Goal: Use online tool/utility: Utilize a website feature to perform a specific function

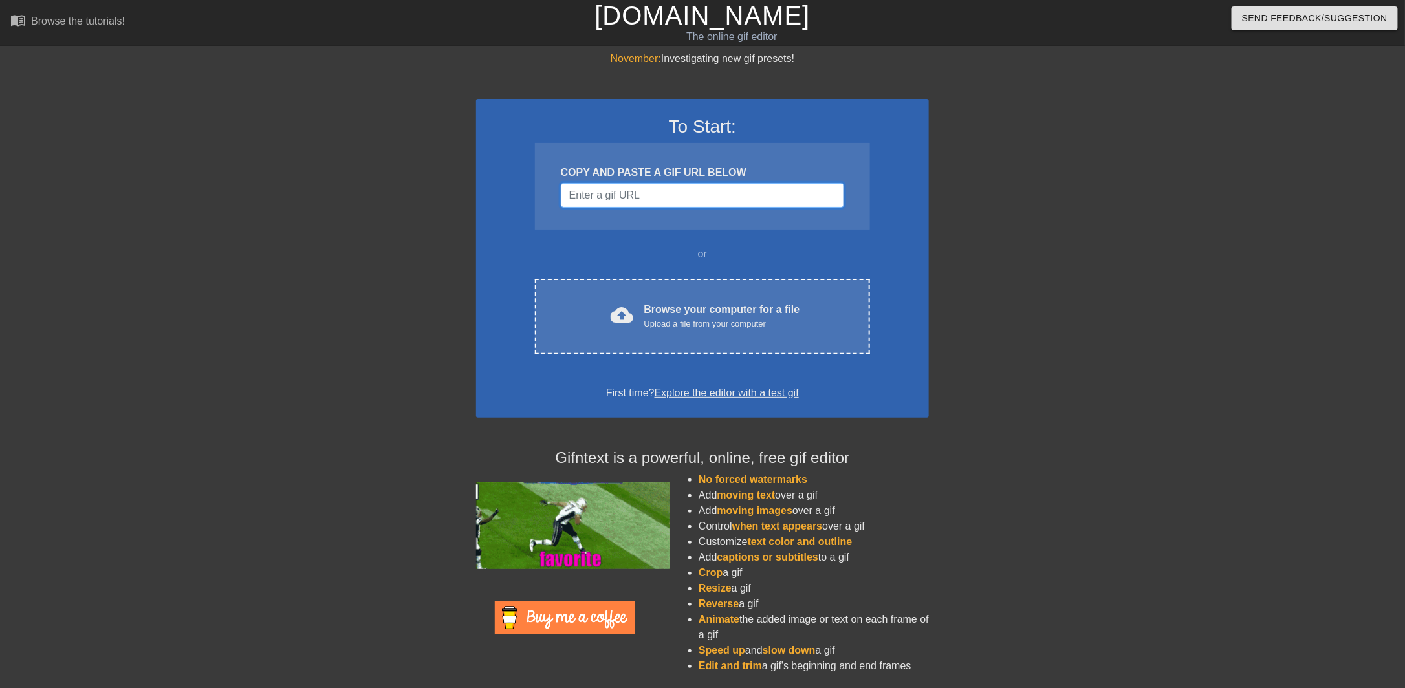
click at [664, 198] on input "Username" at bounding box center [702, 195] width 283 height 25
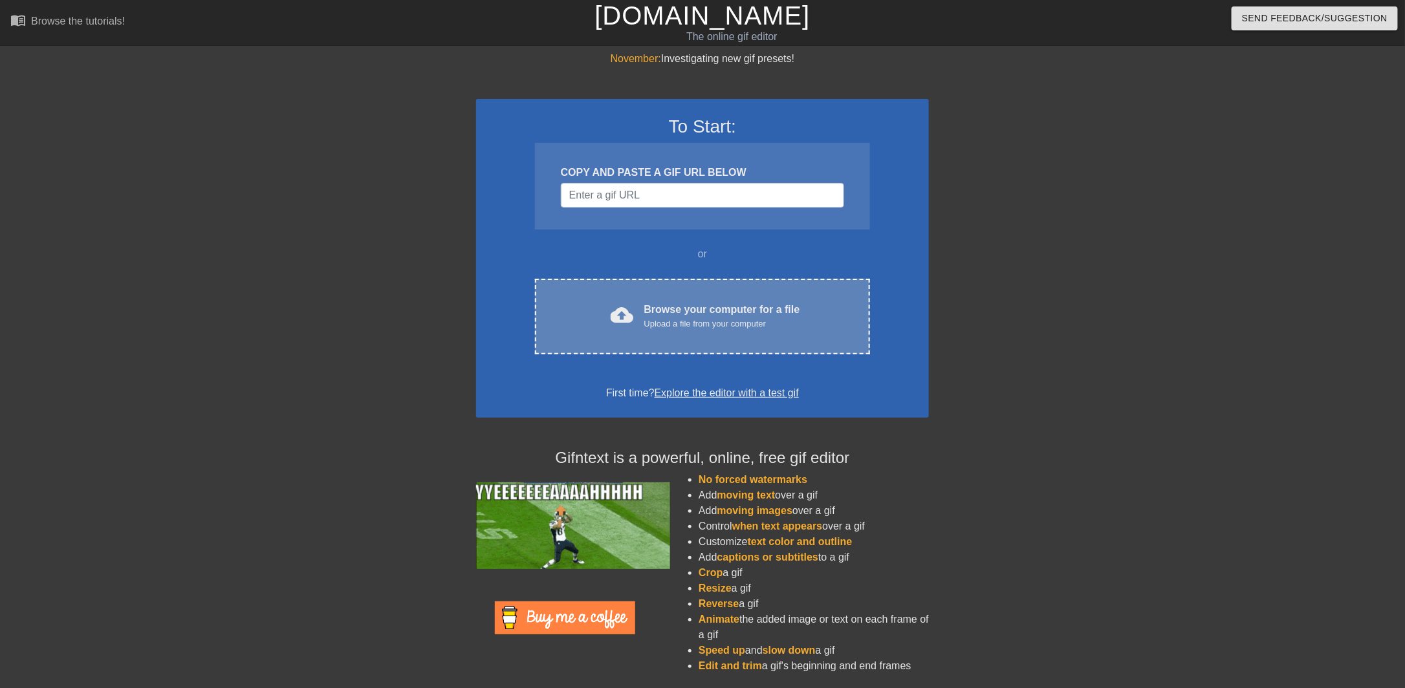
click at [709, 322] on div "Upload a file from your computer" at bounding box center [722, 324] width 156 height 13
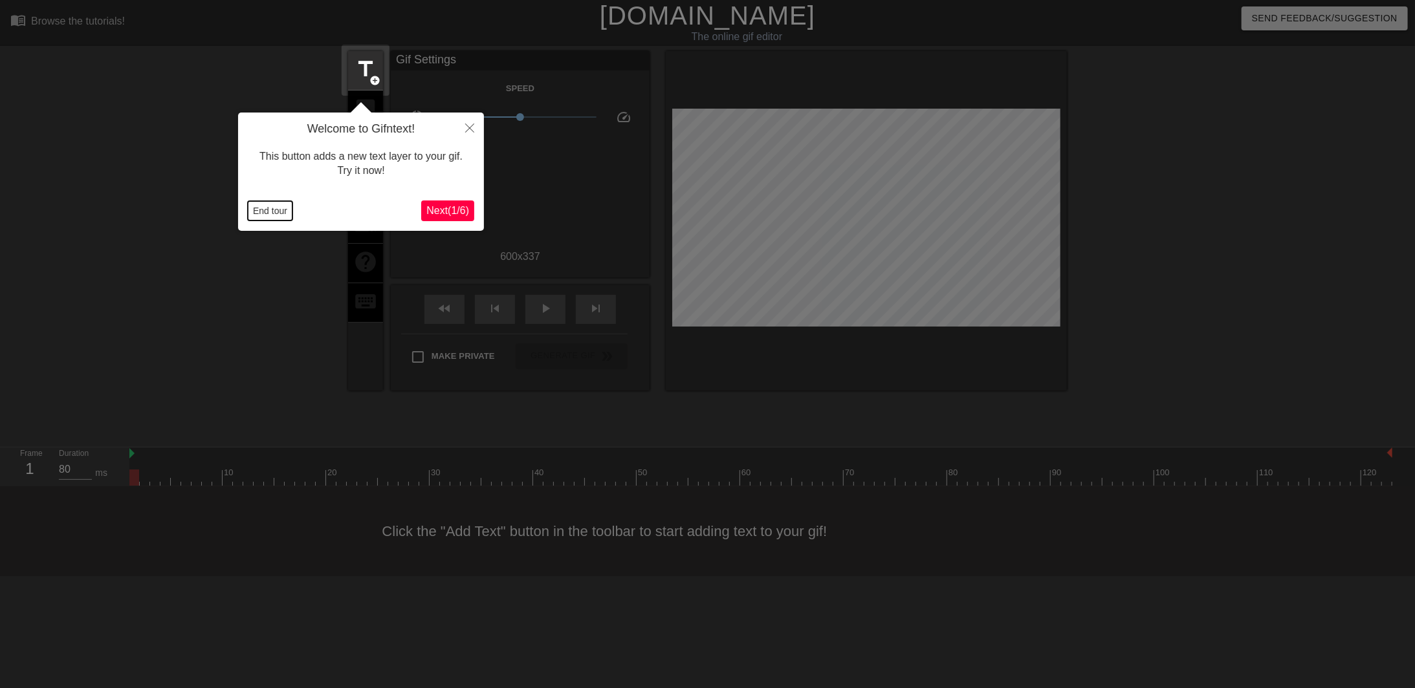
click at [273, 212] on button "End tour" at bounding box center [270, 210] width 45 height 19
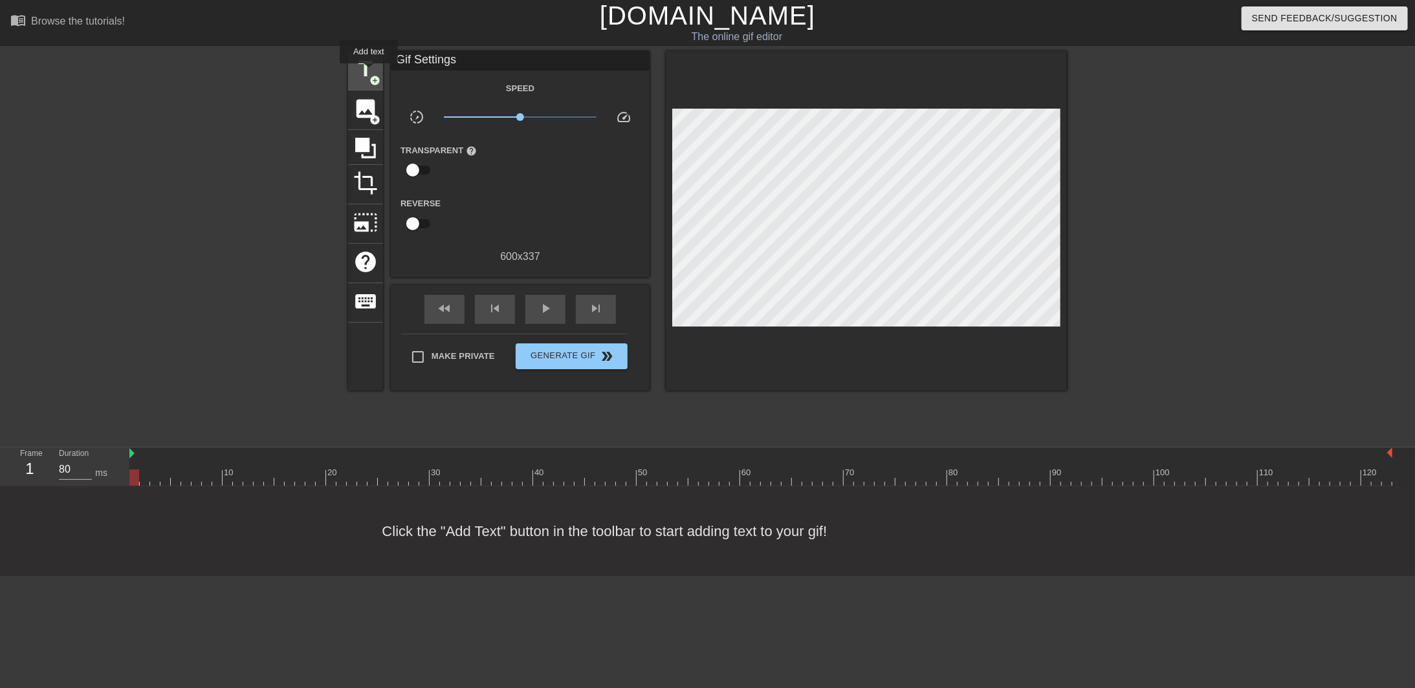
click at [369, 72] on span "title" at bounding box center [365, 69] width 25 height 25
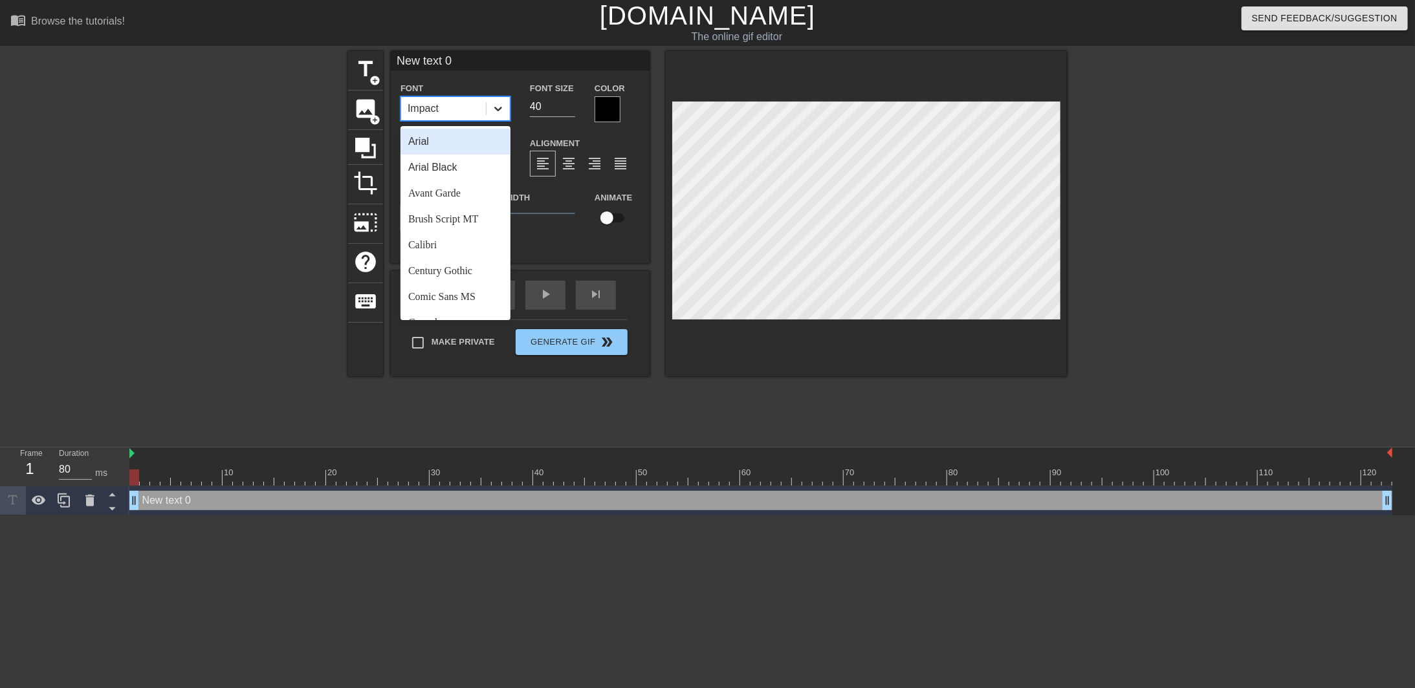
click at [494, 106] on icon at bounding box center [498, 108] width 13 height 13
click at [449, 217] on div "Brush Script MT" at bounding box center [455, 219] width 110 height 26
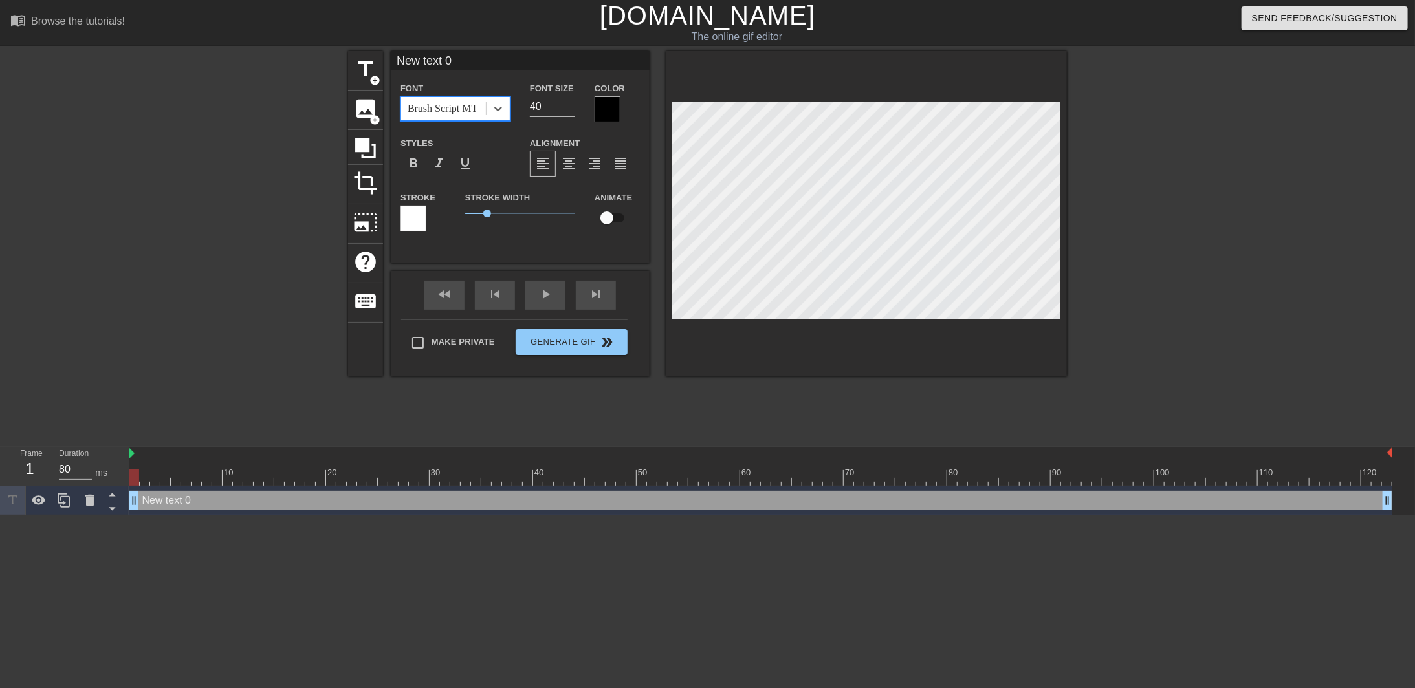
paste input "ON MY WAY TO MuZiK TuRzDaY like..."
type input "ON MY WAY TO MuZiK TuRzDaY like..."
click at [615, 109] on div at bounding box center [607, 109] width 26 height 26
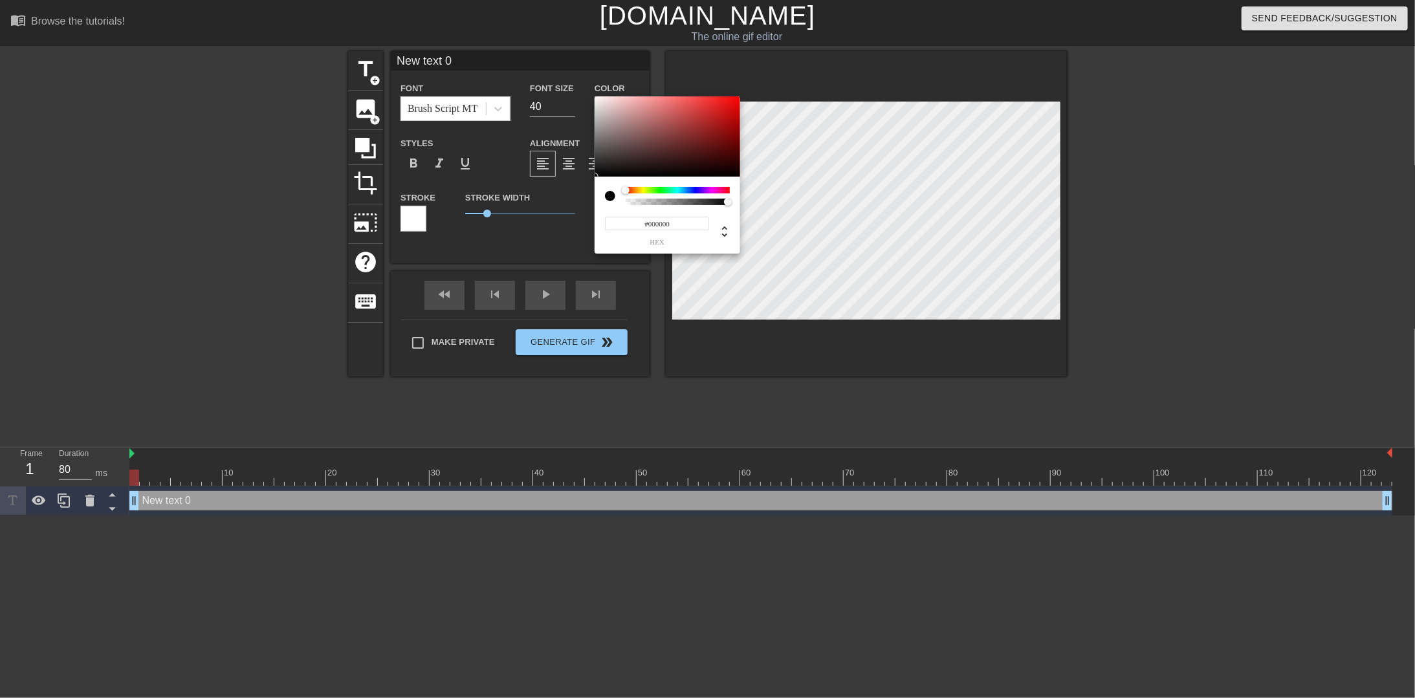
type input "#FBF5F5"
click at [598, 98] on div at bounding box center [667, 136] width 146 height 80
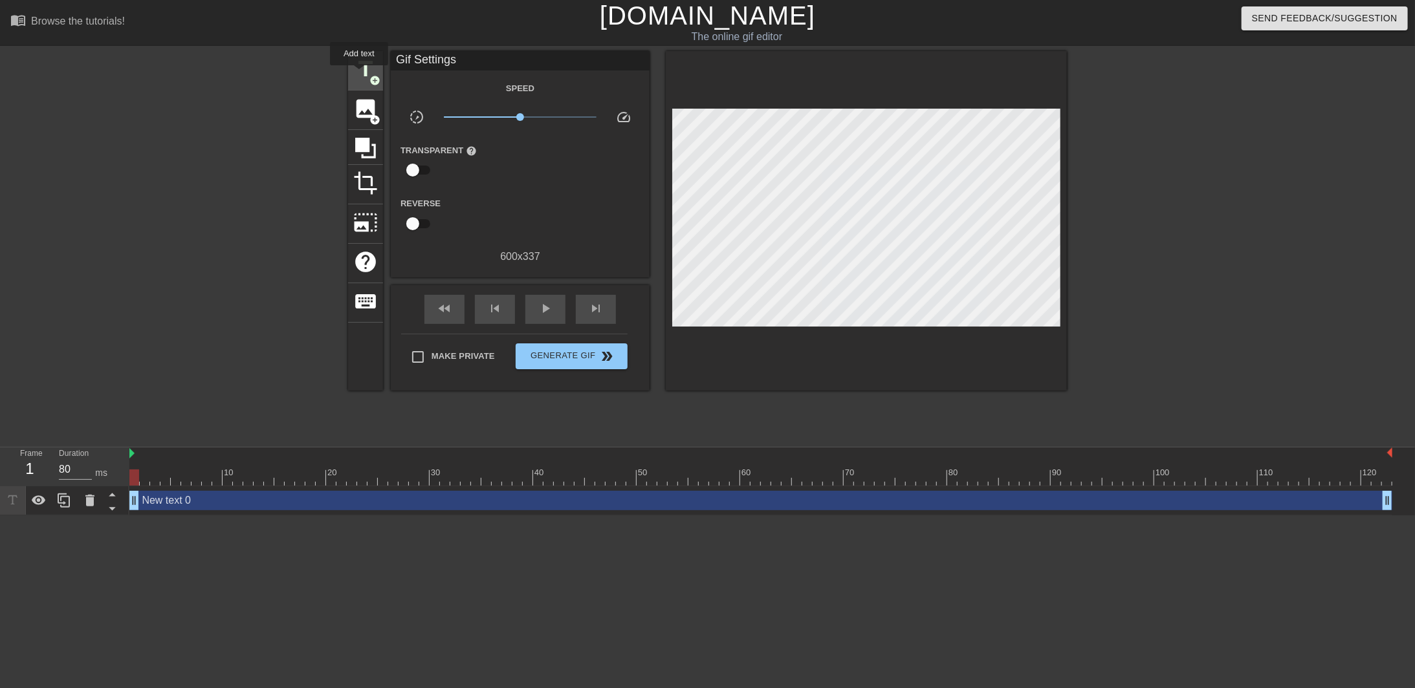
click at [360, 74] on span "title" at bounding box center [365, 69] width 25 height 25
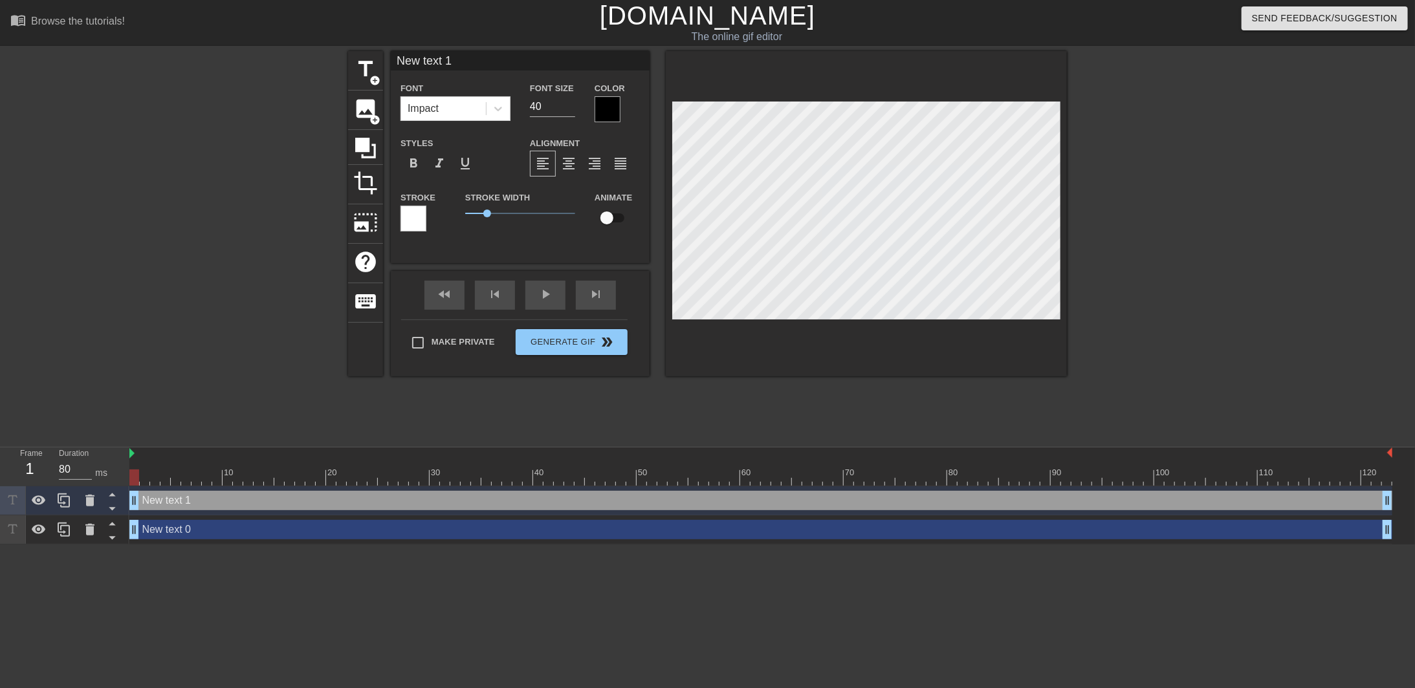
paste textarea "ON MY WAY TO MuZiK TuRzDaY like..."
type input "ON MY WAY TO MuZiK TuRzDaY like..."
type textarea "ON MY WAY TO MuZiK TuRzDaY like..."
click at [611, 107] on div at bounding box center [607, 109] width 26 height 26
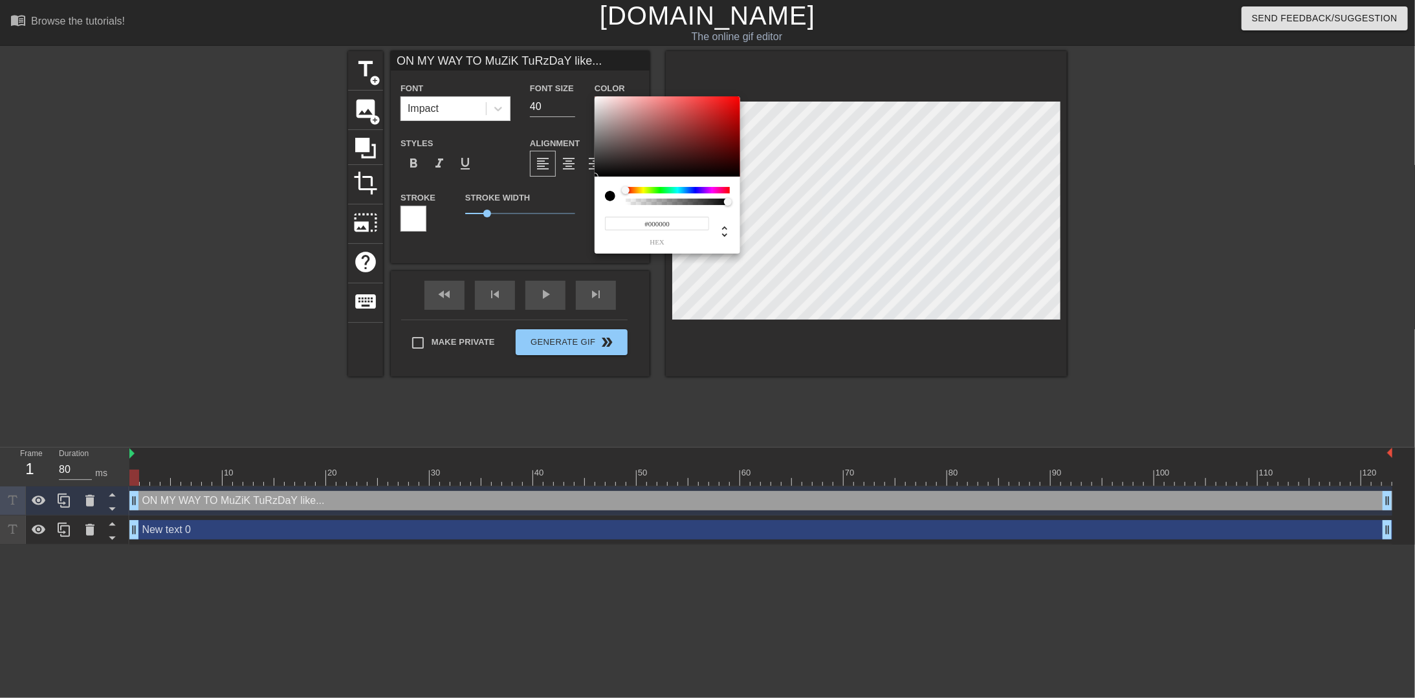
type input "#F2EEEE"
click at [597, 100] on div at bounding box center [667, 136] width 146 height 80
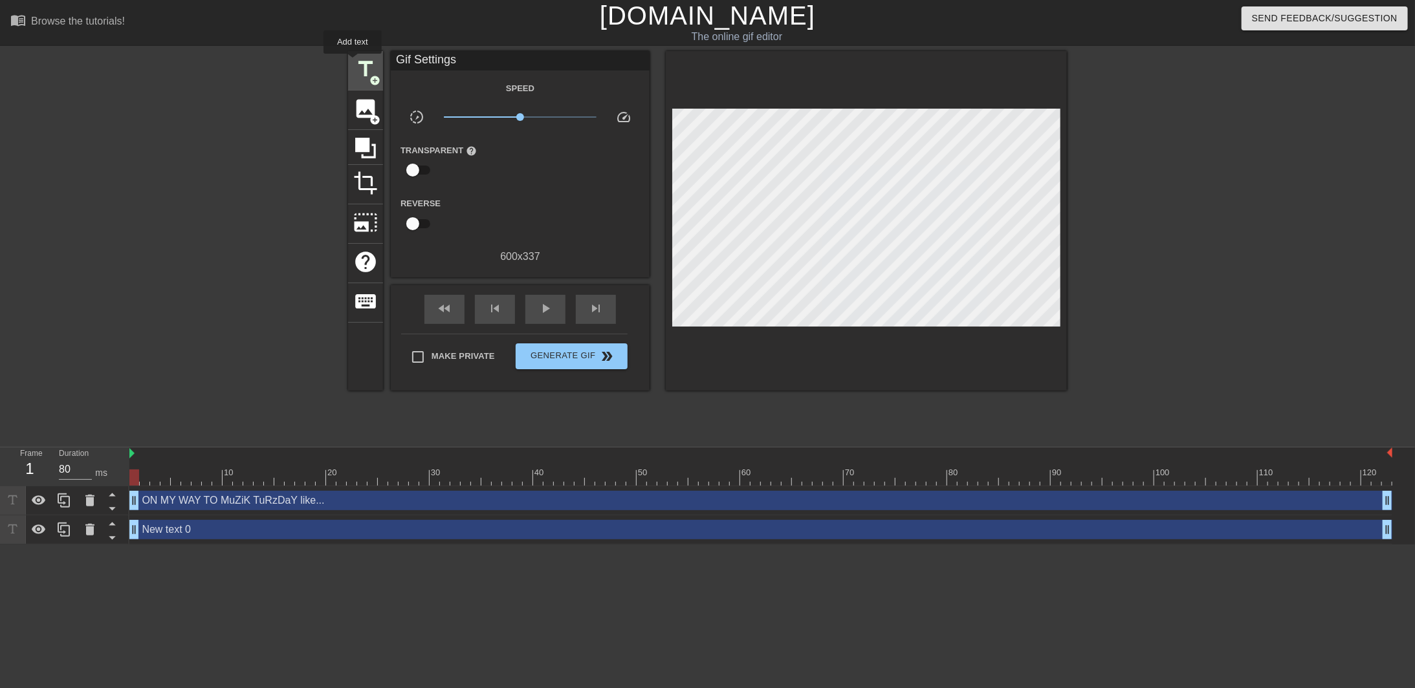
click at [353, 63] on span "title" at bounding box center [365, 69] width 25 height 25
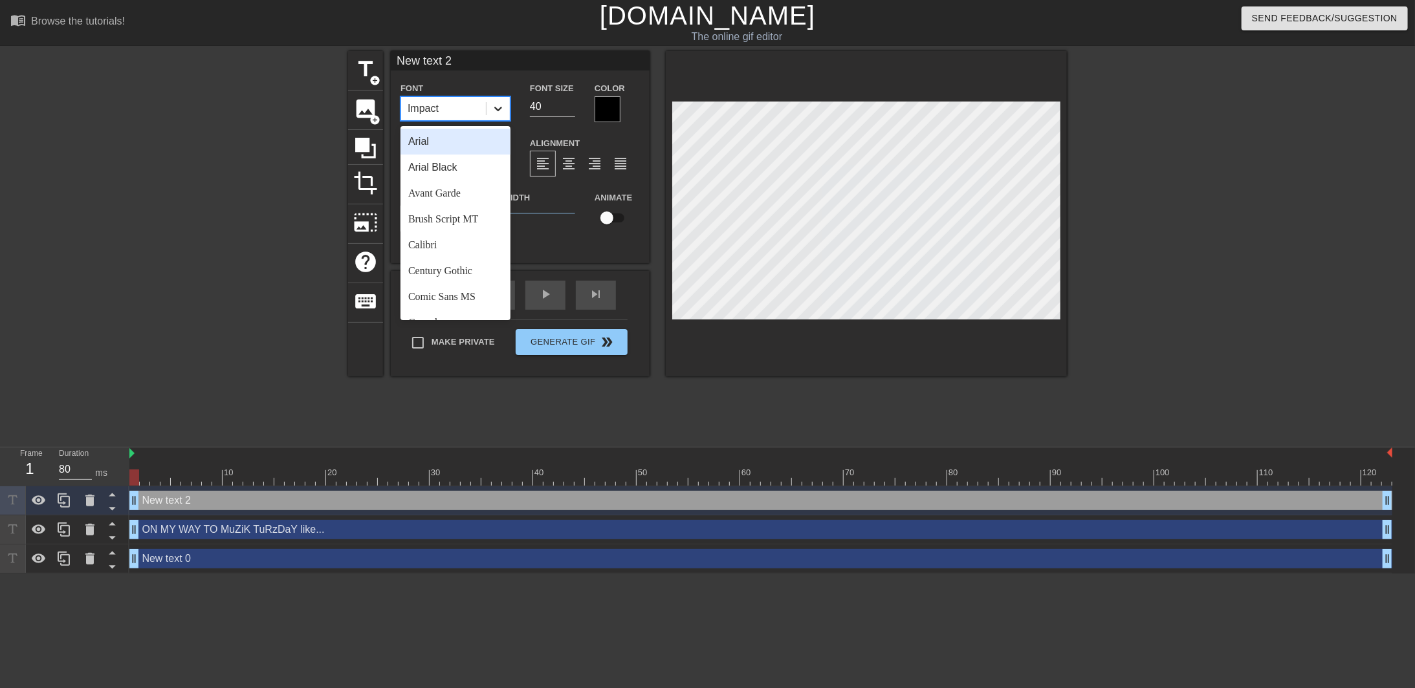
click at [490, 109] on div at bounding box center [497, 108] width 23 height 23
click at [455, 213] on div "Brush Script MT" at bounding box center [455, 219] width 110 height 26
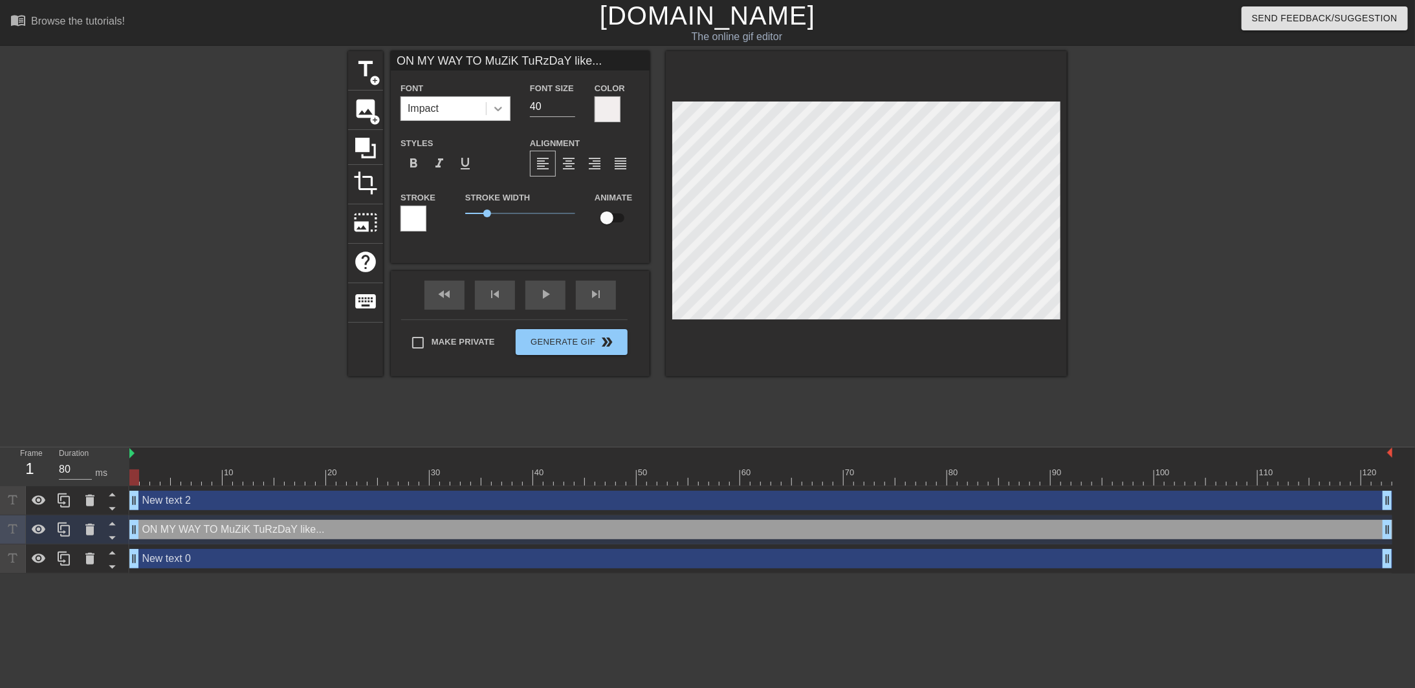
click at [501, 113] on icon at bounding box center [498, 108] width 13 height 13
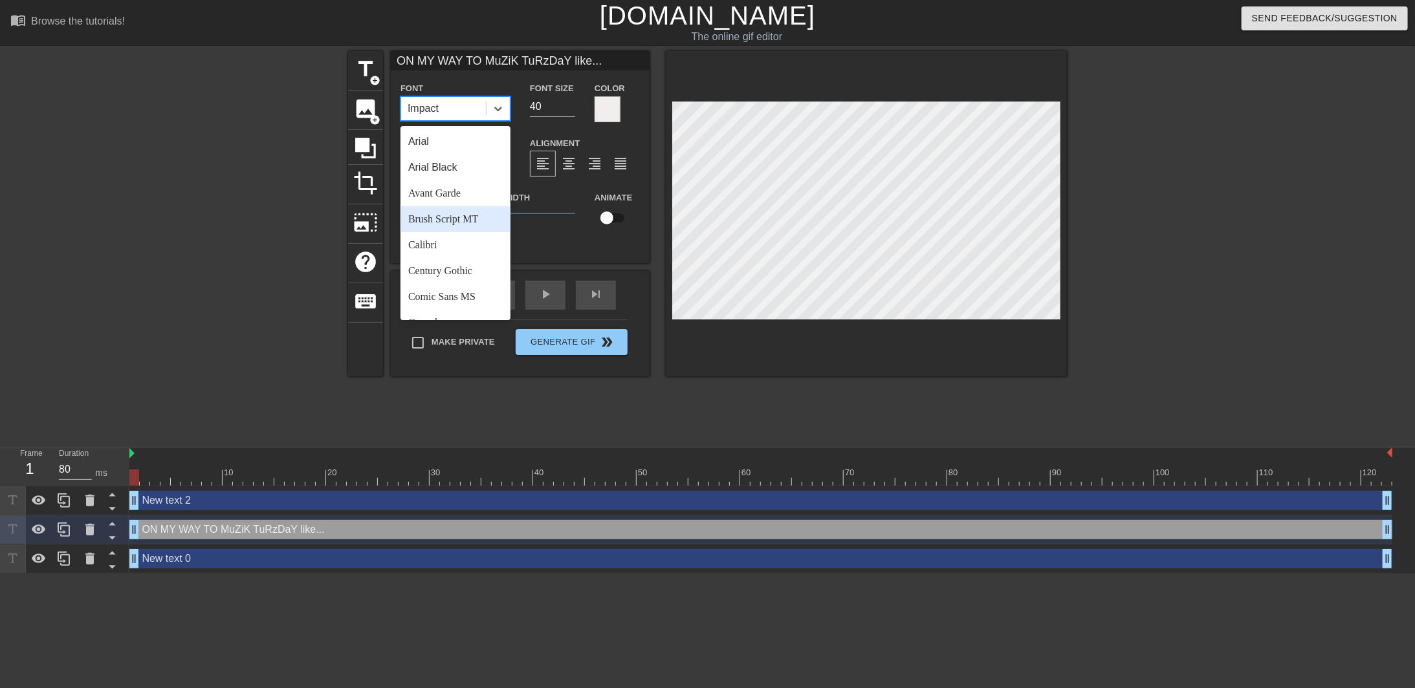
click at [472, 216] on div "Brush Script MT" at bounding box center [455, 219] width 110 height 26
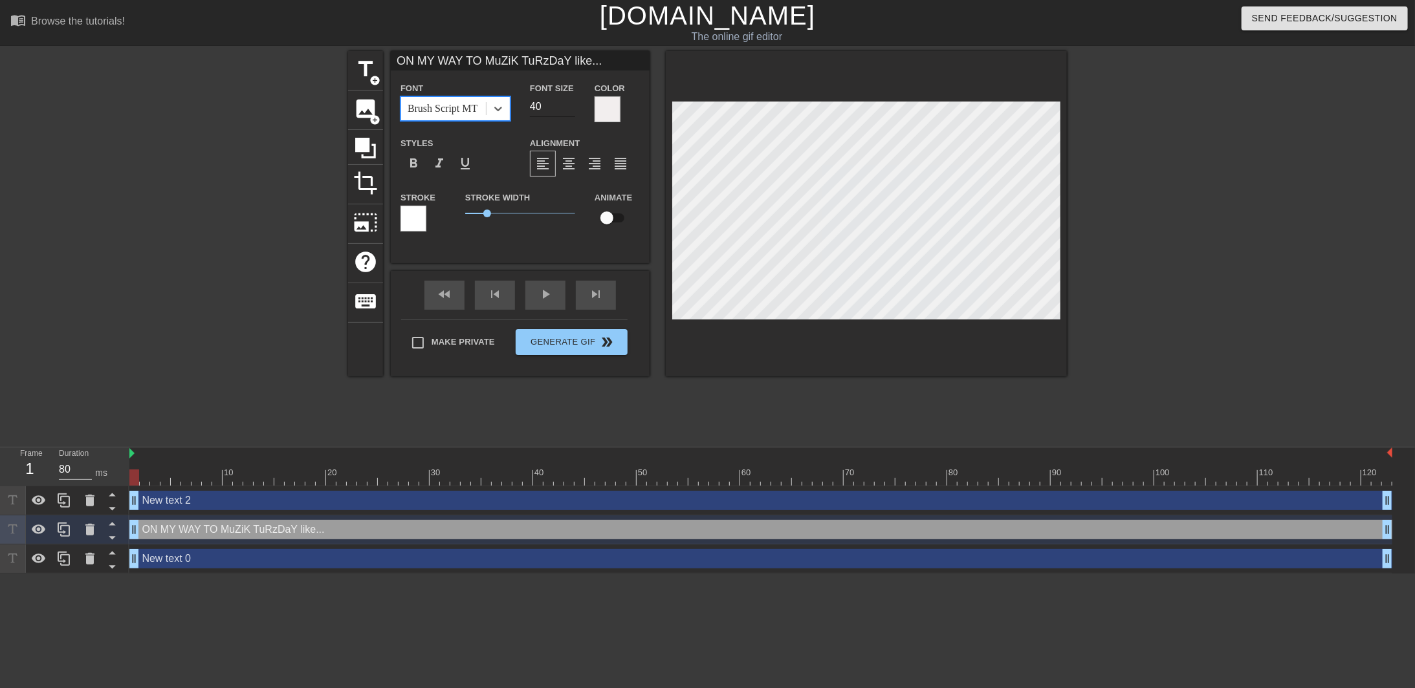
click at [548, 104] on input "40" at bounding box center [552, 106] width 45 height 21
click at [573, 113] on input "40" at bounding box center [552, 106] width 45 height 21
click at [570, 109] on input "39" at bounding box center [552, 106] width 45 height 21
click at [570, 109] on input "38" at bounding box center [552, 106] width 45 height 21
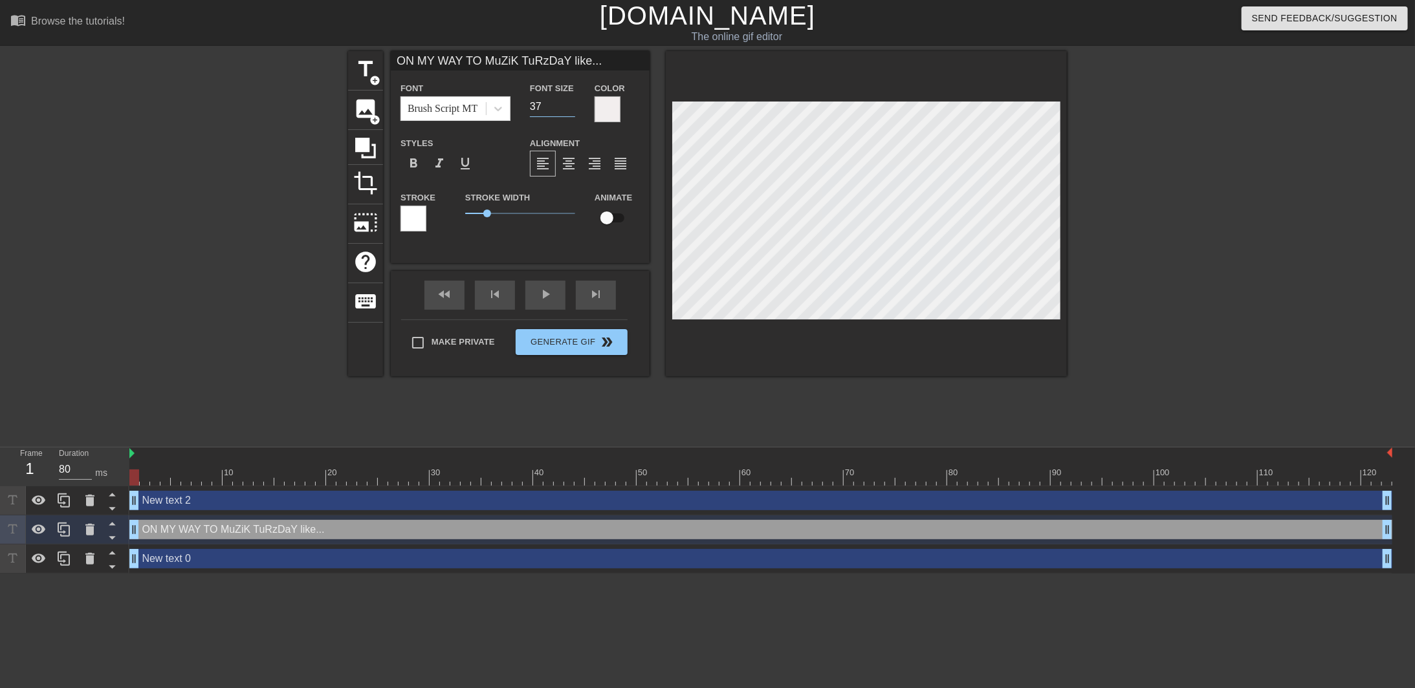
click at [570, 109] on input "37" at bounding box center [552, 106] width 45 height 21
click at [569, 109] on input "36" at bounding box center [552, 106] width 45 height 21
click at [569, 109] on input "35" at bounding box center [552, 106] width 45 height 21
click at [568, 109] on input "34" at bounding box center [552, 106] width 45 height 21
type input "33"
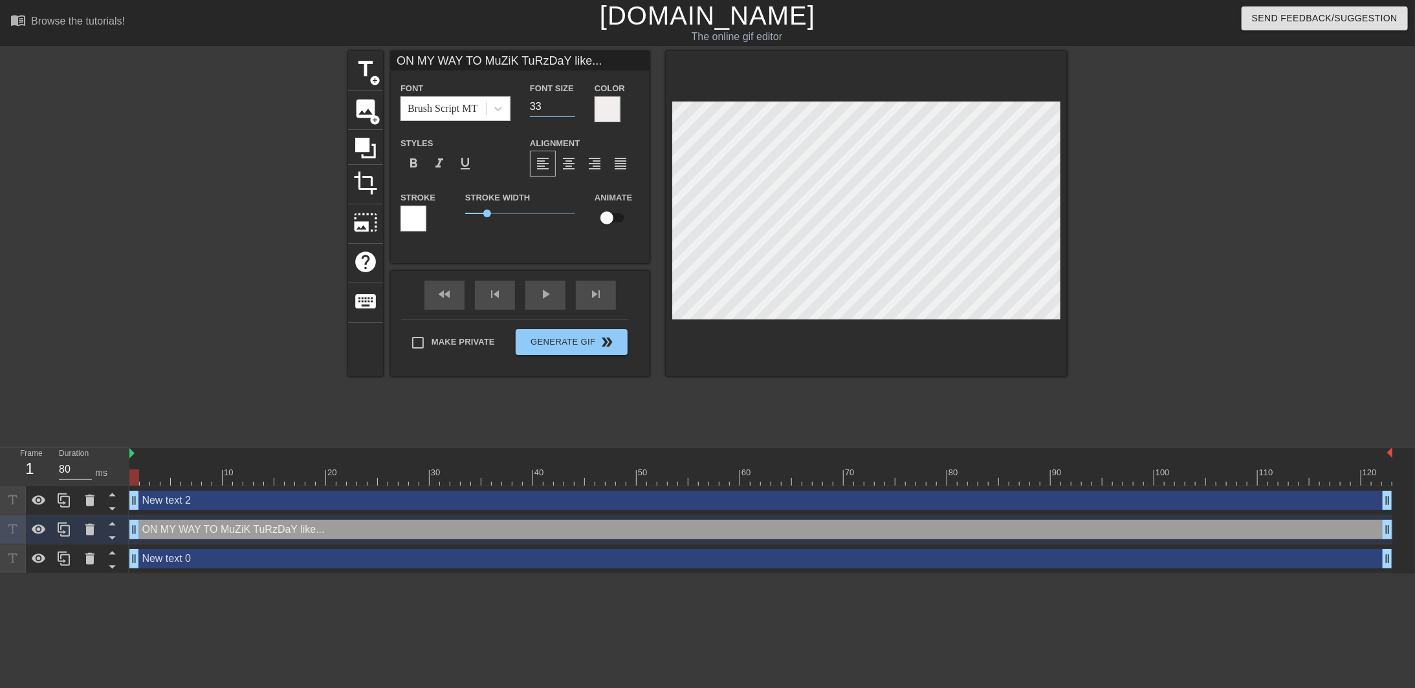
click at [568, 109] on input "33" at bounding box center [552, 106] width 45 height 21
type input "New text 2"
type input "40"
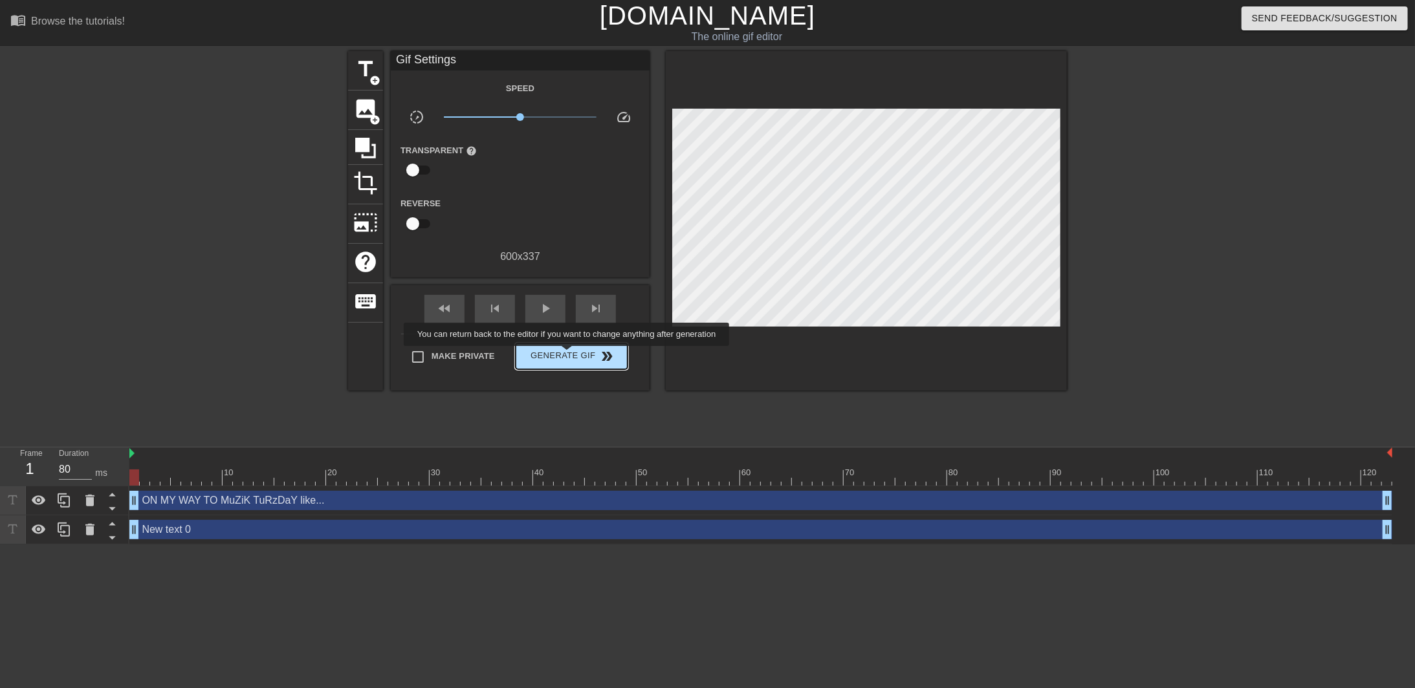
click at [568, 356] on span "Generate Gif double_arrow" at bounding box center [572, 357] width 102 height 16
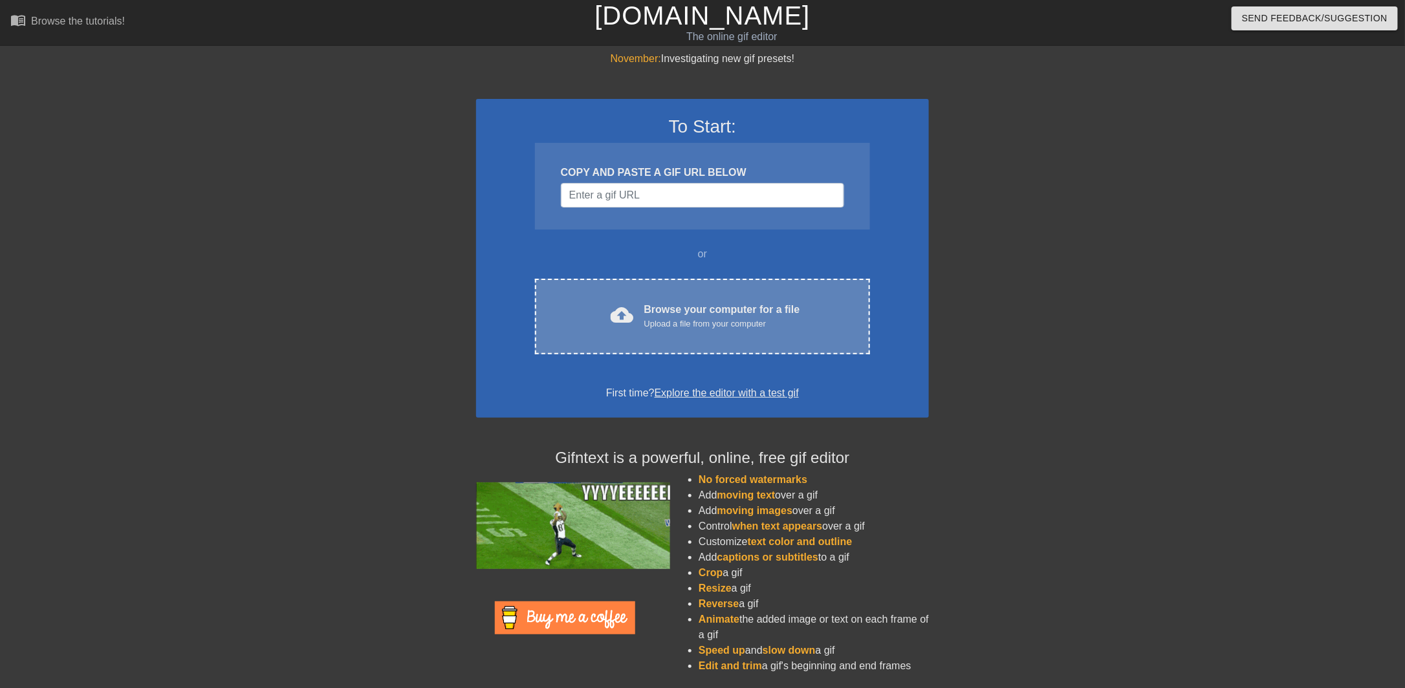
click at [708, 323] on div "Upload a file from your computer" at bounding box center [722, 324] width 156 height 13
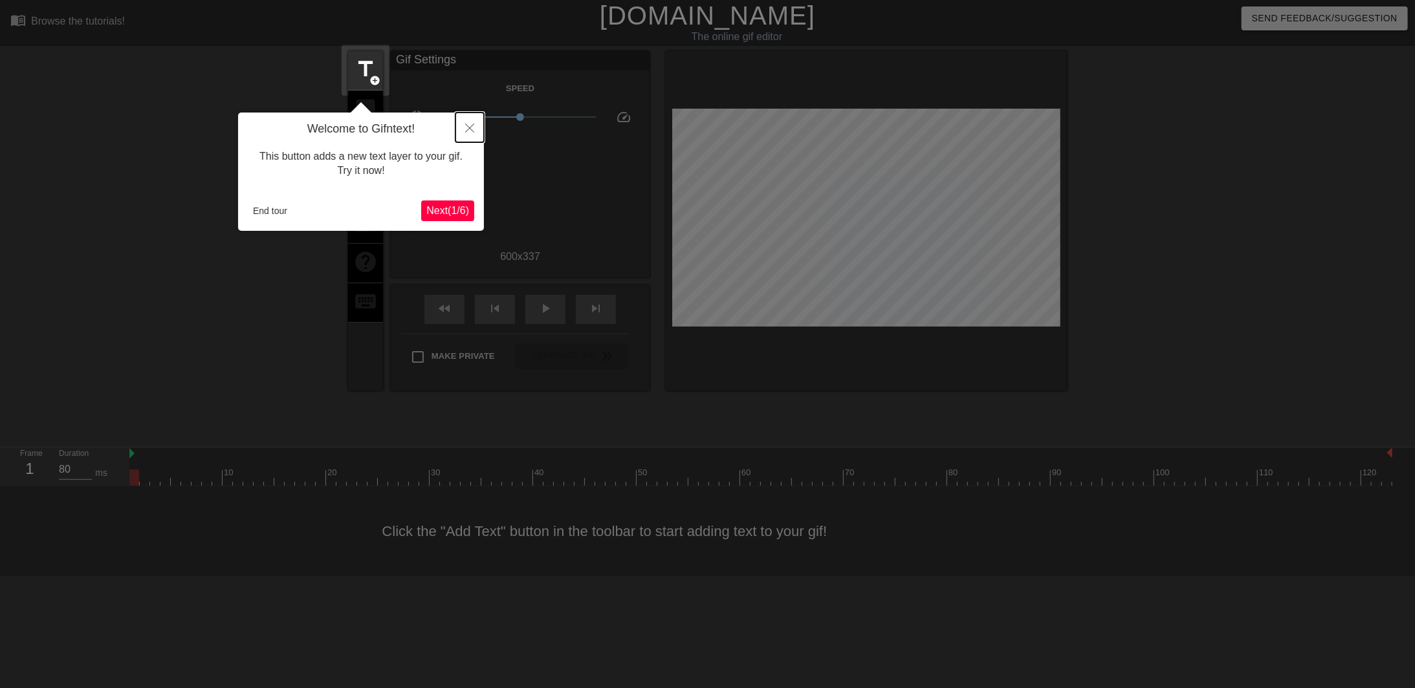
click at [468, 130] on icon "Close" at bounding box center [469, 128] width 9 height 9
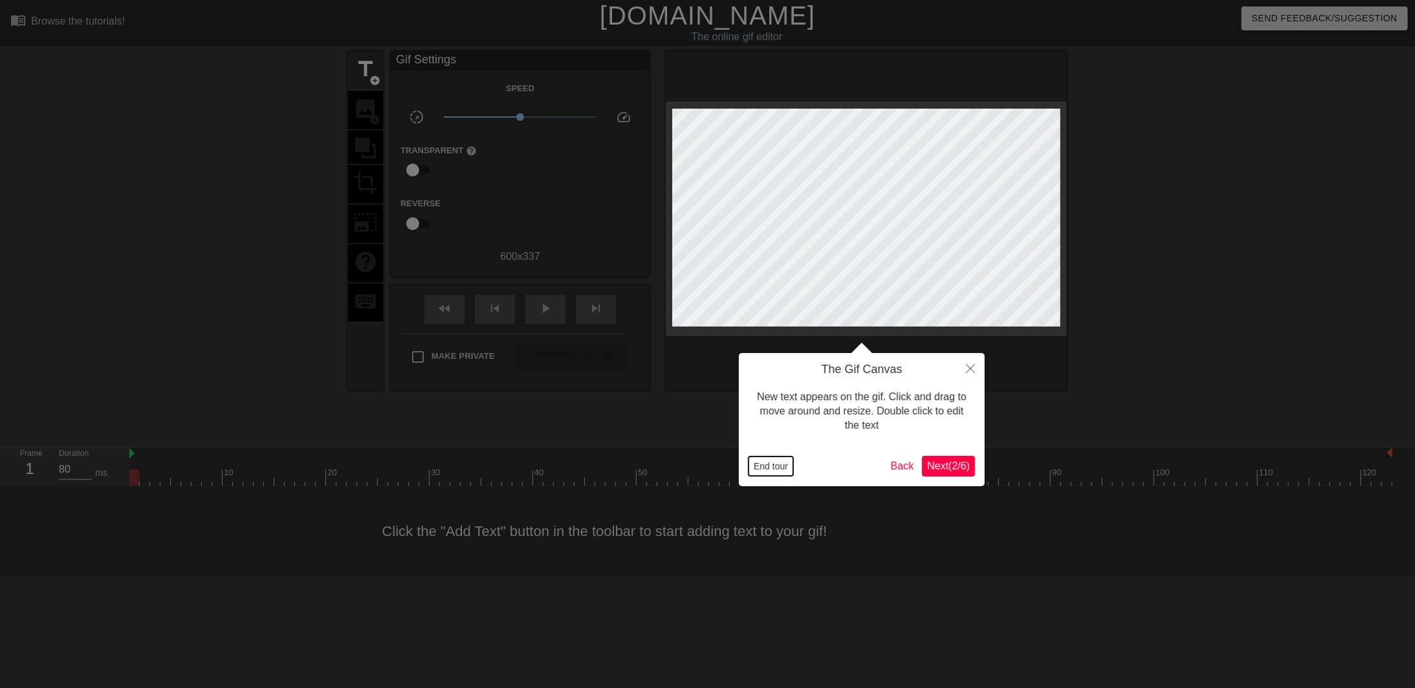
click at [762, 463] on button "End tour" at bounding box center [770, 466] width 45 height 19
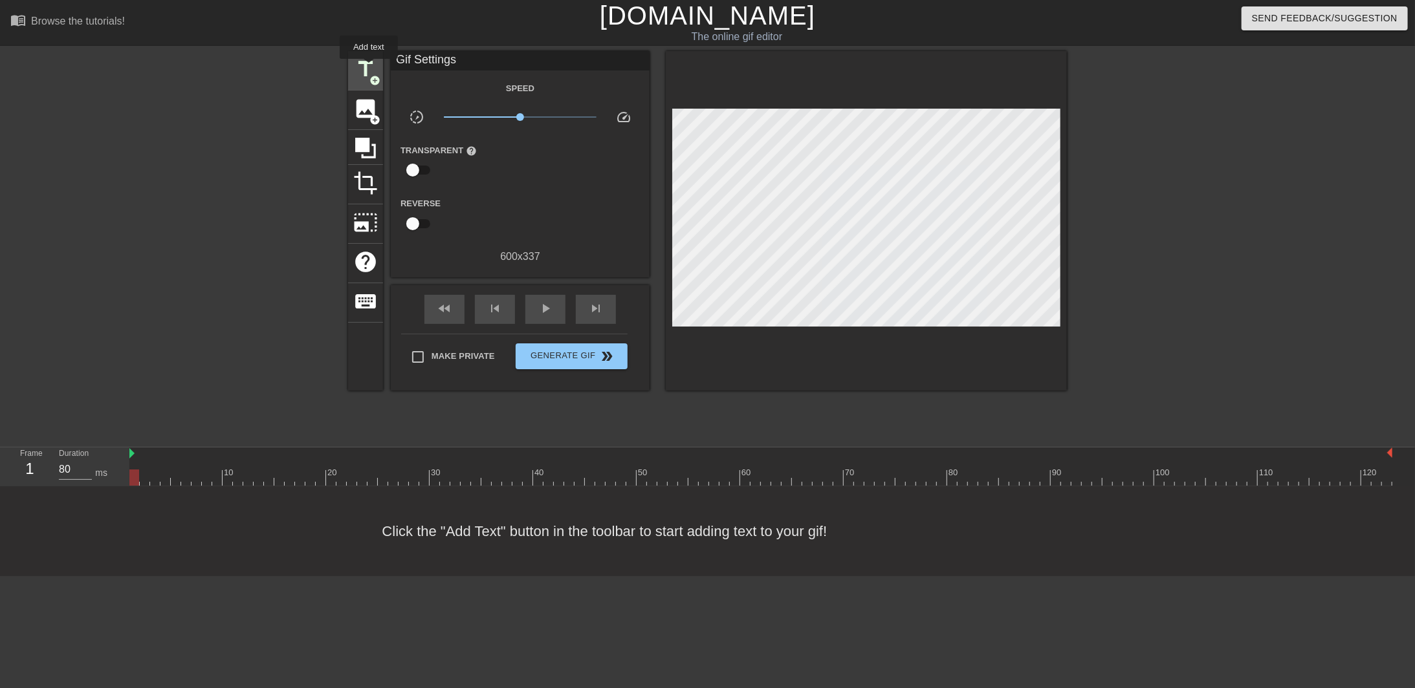
click at [369, 68] on span "title" at bounding box center [365, 69] width 25 height 25
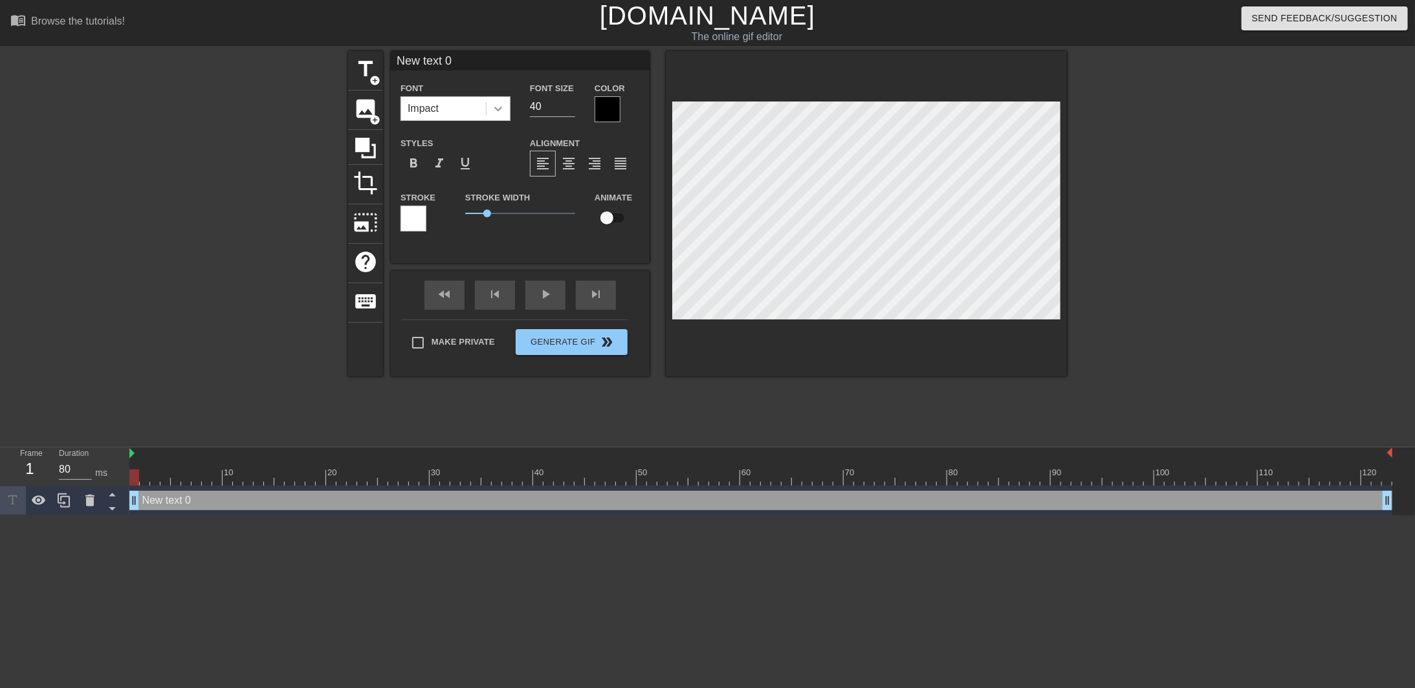
click at [499, 106] on icon at bounding box center [498, 108] width 13 height 13
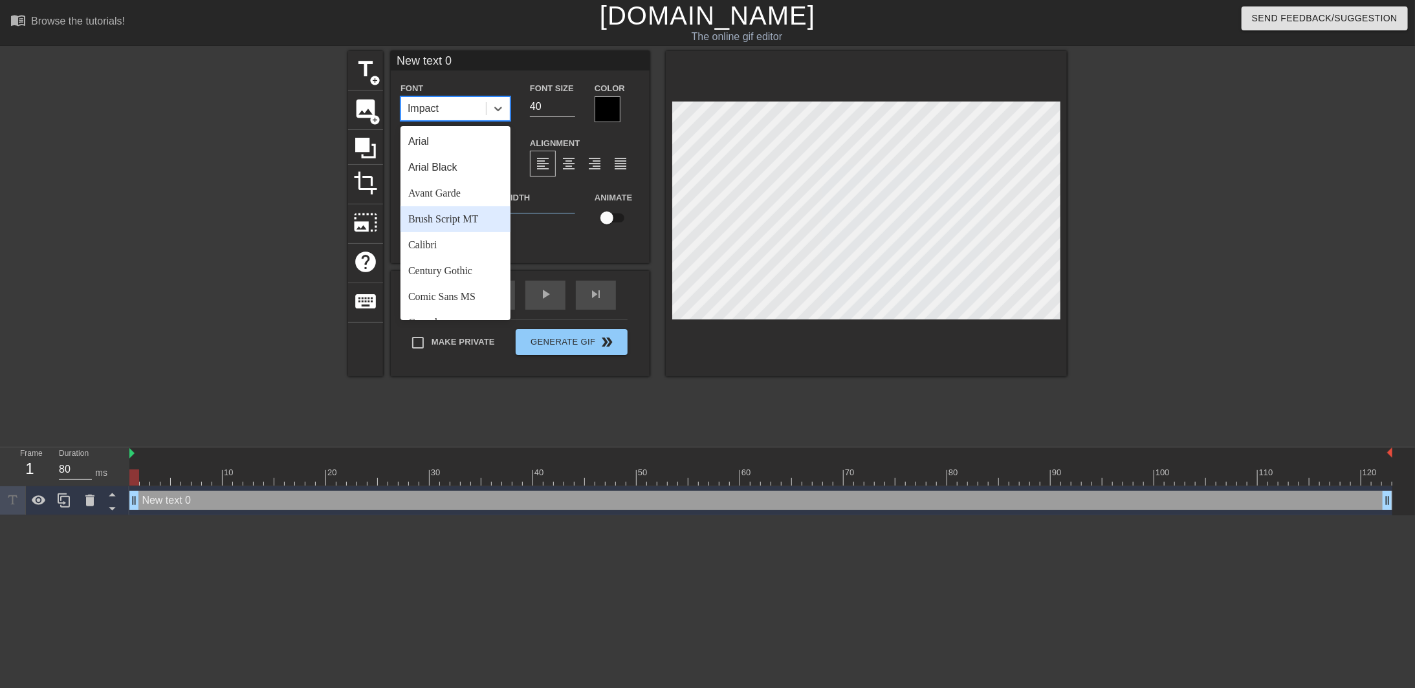
click at [456, 221] on div "Brush Script MT" at bounding box center [455, 219] width 110 height 26
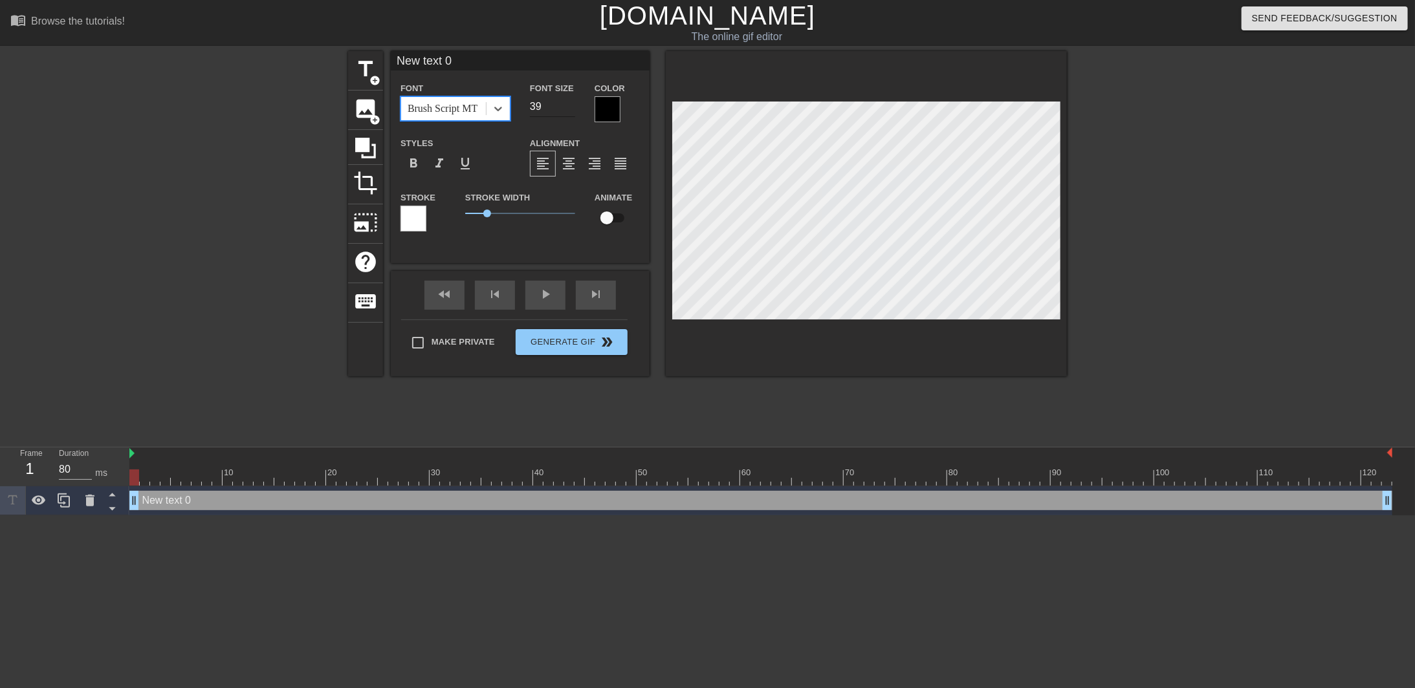
click at [570, 109] on input "39" at bounding box center [552, 106] width 45 height 21
click at [569, 109] on input "38" at bounding box center [552, 106] width 45 height 21
type input "37"
click at [569, 109] on input "37" at bounding box center [552, 106] width 45 height 21
click at [605, 100] on div at bounding box center [607, 109] width 26 height 26
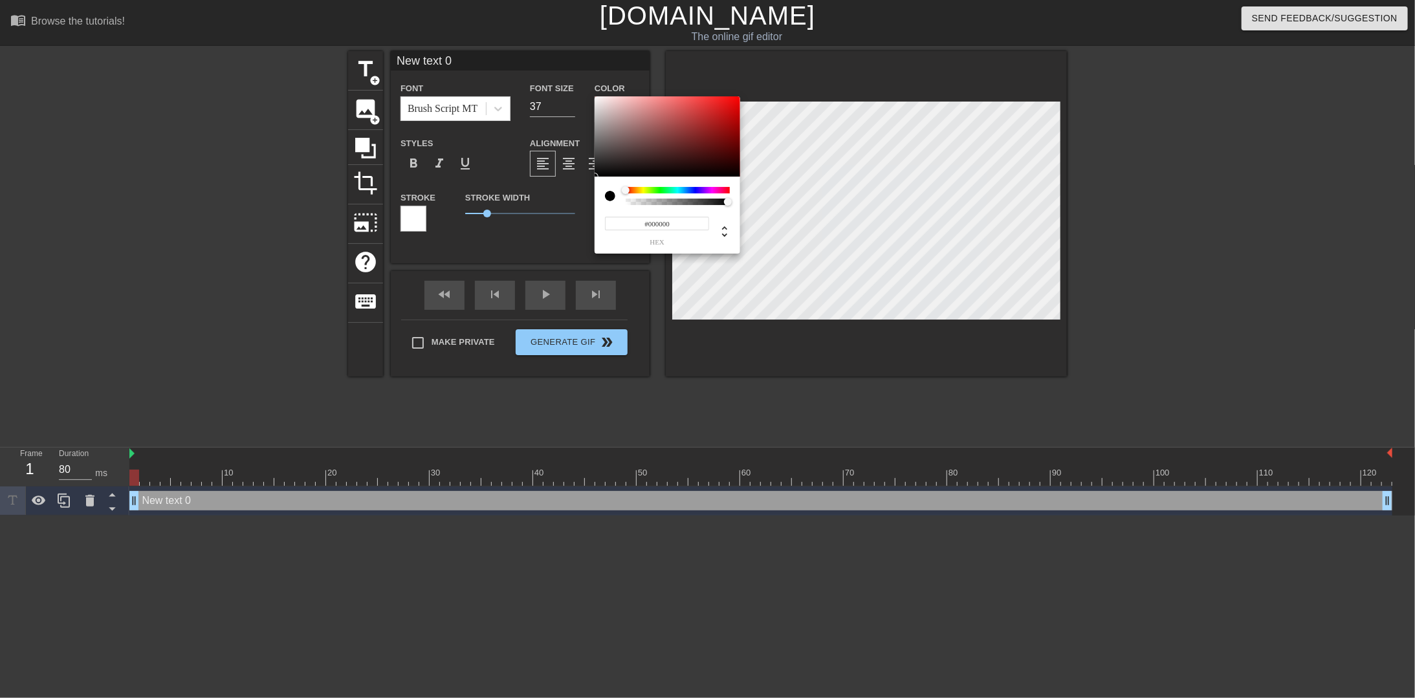
type input "#FDF6F6"
click at [598, 97] on div at bounding box center [667, 136] width 146 height 80
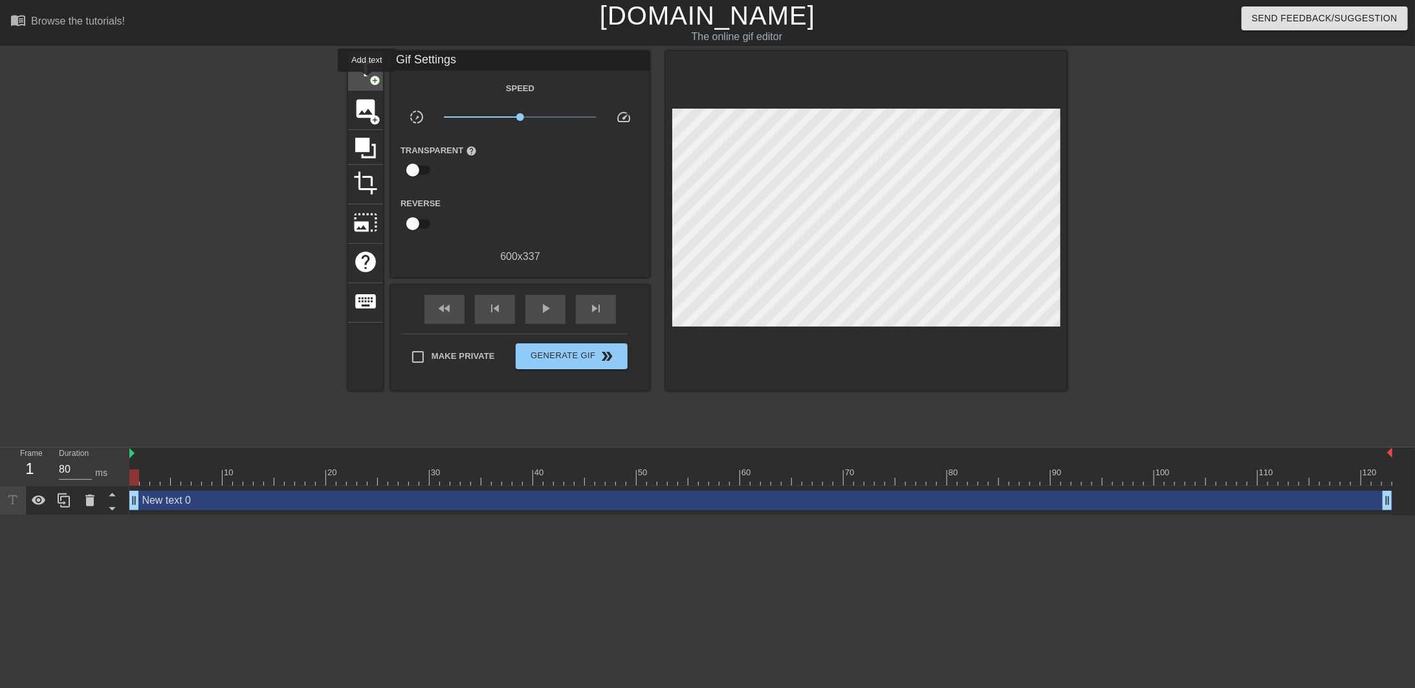
click at [367, 81] on span "title" at bounding box center [365, 69] width 25 height 25
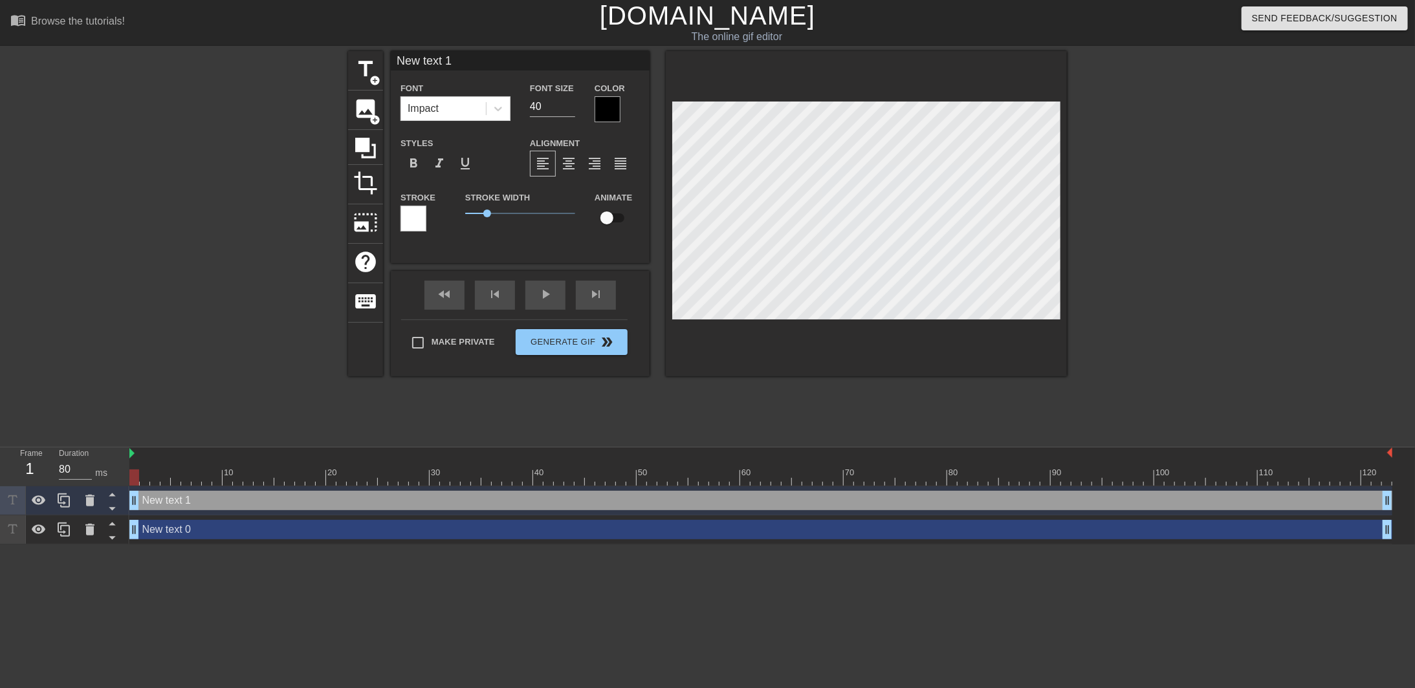
scroll to position [1, 1]
click at [507, 108] on div at bounding box center [497, 108] width 23 height 23
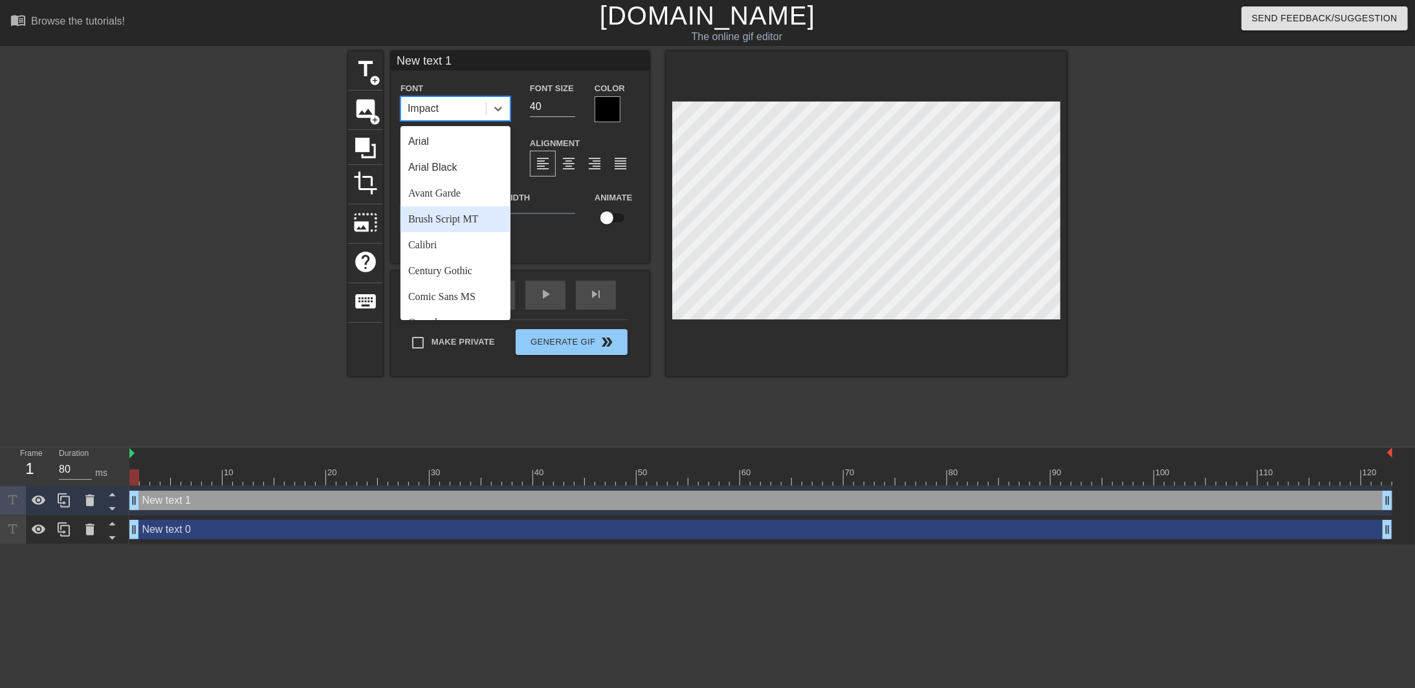
click at [463, 219] on div "Brush Script MT" at bounding box center [455, 219] width 110 height 26
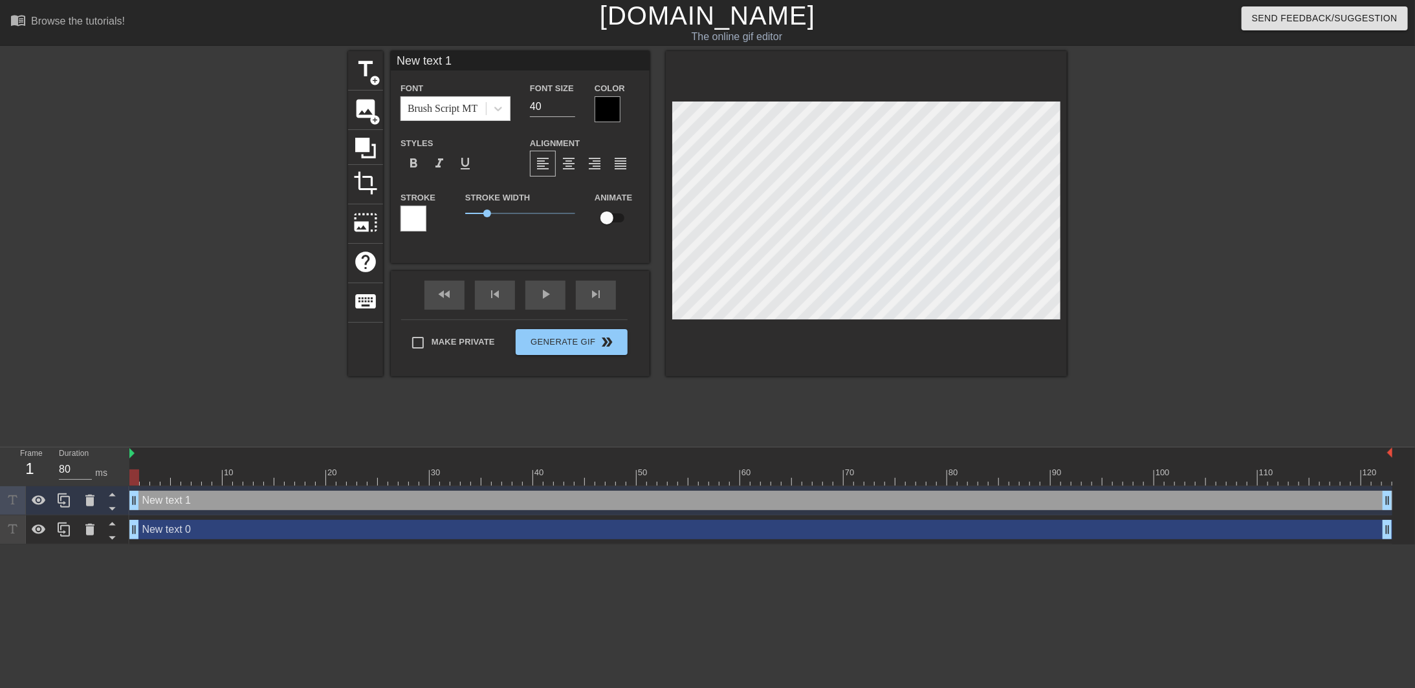
scroll to position [1, 3]
paste textarea "ON MY WAY TO MuZiK TuRzDaY like..."
type input "ON MY WAY TO MuZiK TuRzDaY like..."
type textarea "ON MY WAY TO MuZiK TuRzDaY like..."
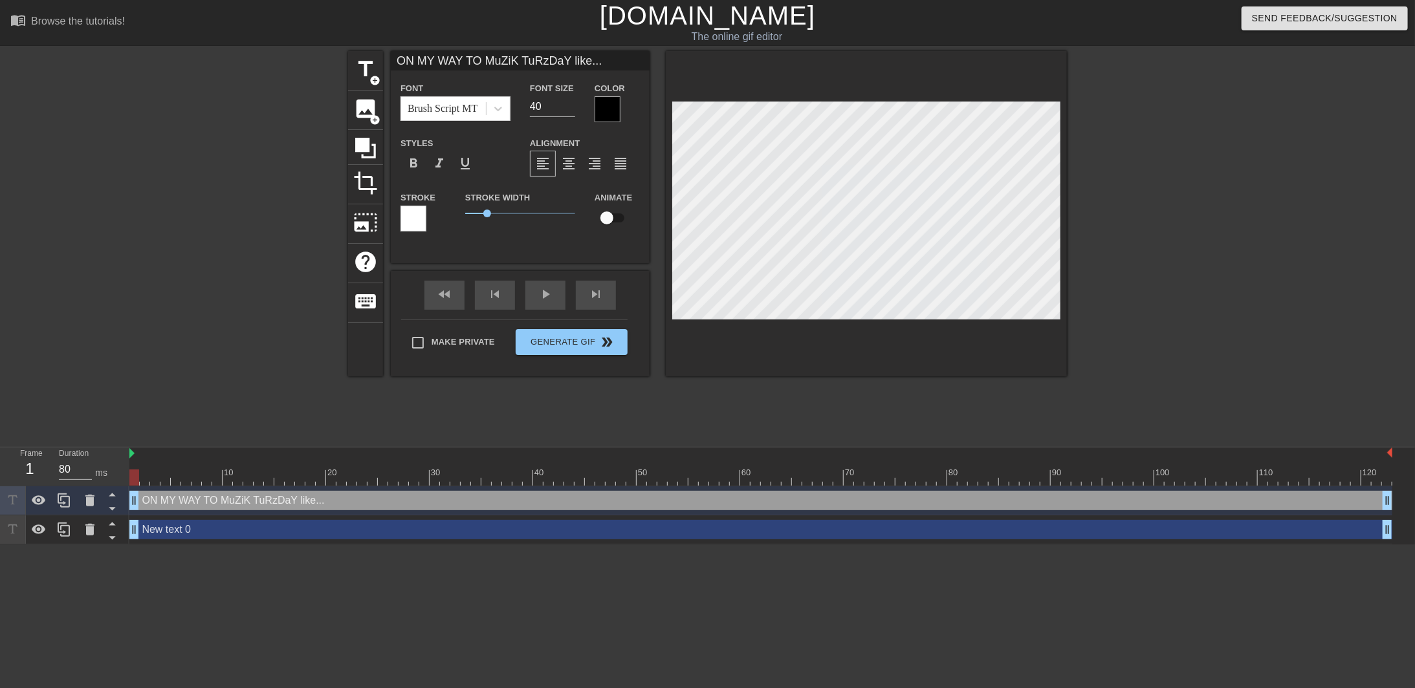
scroll to position [1, 8]
click at [549, 103] on input "40" at bounding box center [552, 106] width 45 height 21
click at [572, 110] on input "39" at bounding box center [552, 106] width 45 height 21
click at [572, 110] on input "38" at bounding box center [552, 106] width 45 height 21
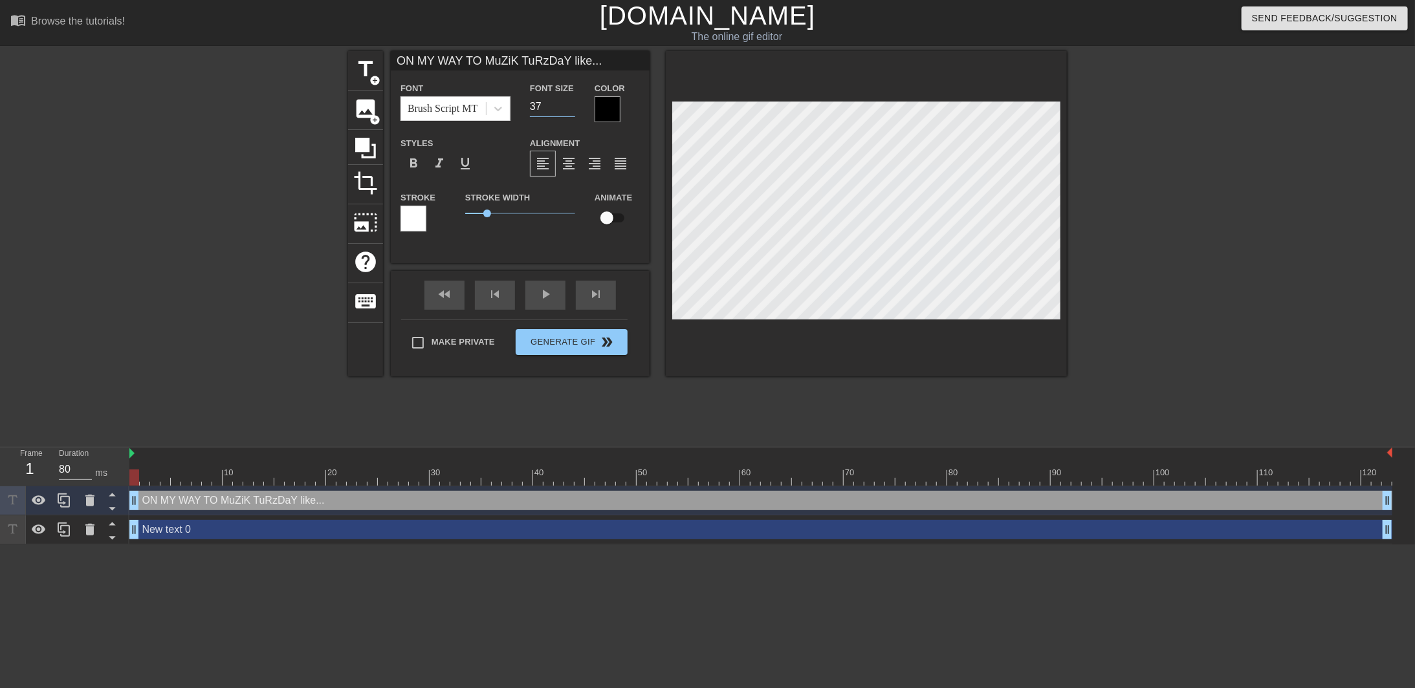
click at [572, 110] on input "37" at bounding box center [552, 106] width 45 height 21
type input "36"
click at [572, 110] on input "36" at bounding box center [552, 106] width 45 height 21
click at [607, 107] on div at bounding box center [607, 109] width 26 height 26
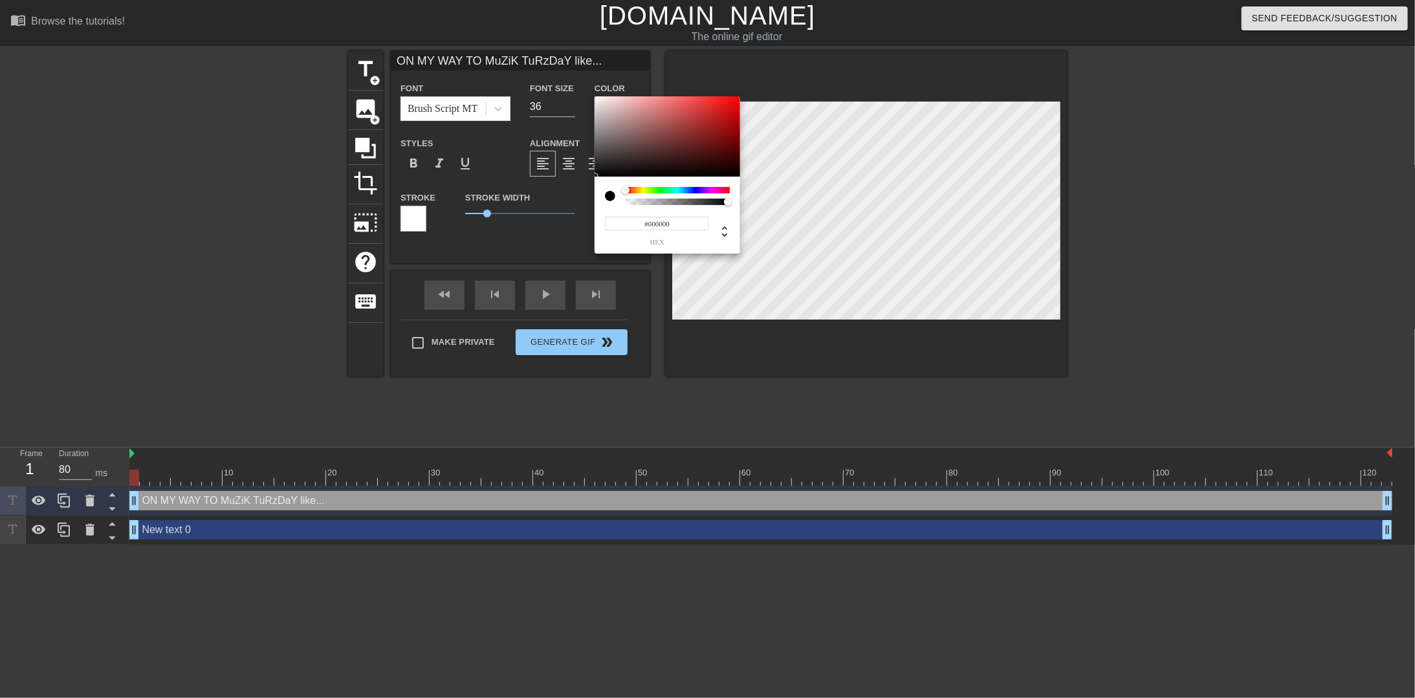
type input "#F7F0F0"
click at [598, 99] on div at bounding box center [667, 136] width 146 height 80
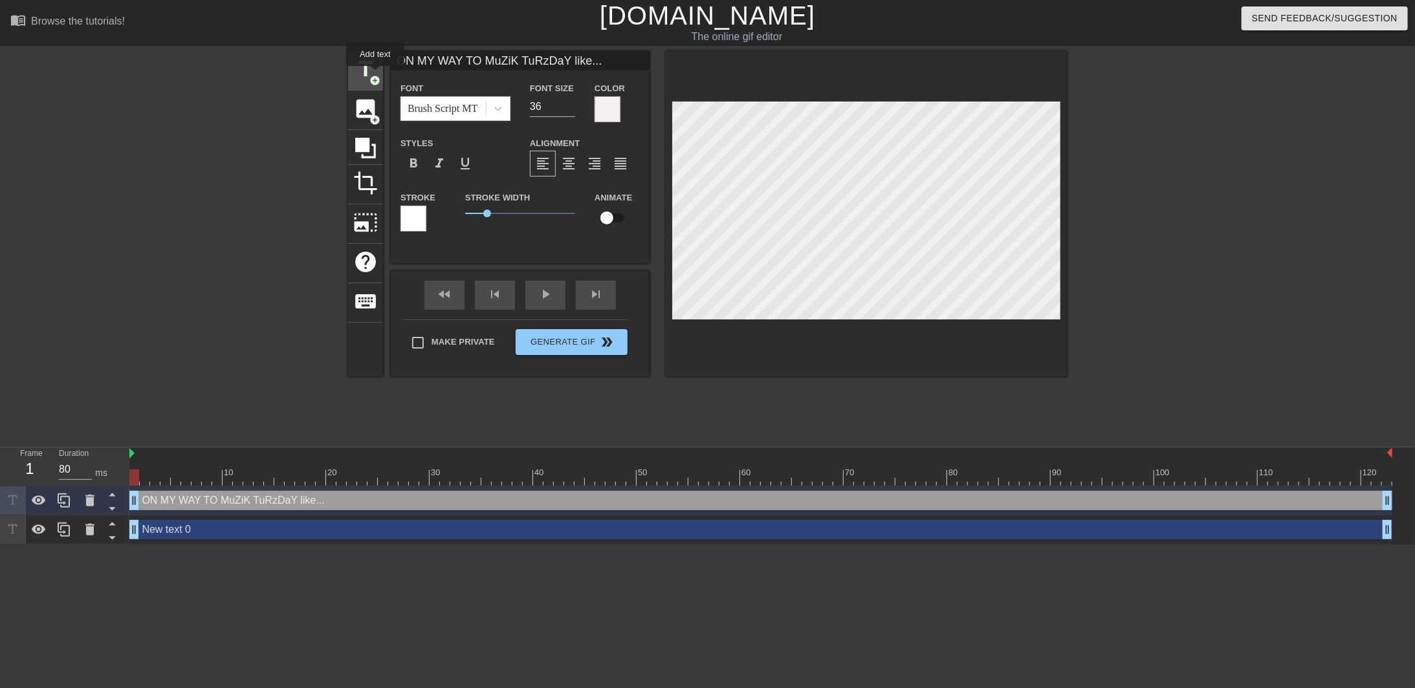
click at [375, 75] on span "add_circle" at bounding box center [374, 80] width 11 height 11
type input "New text 2"
type input "40"
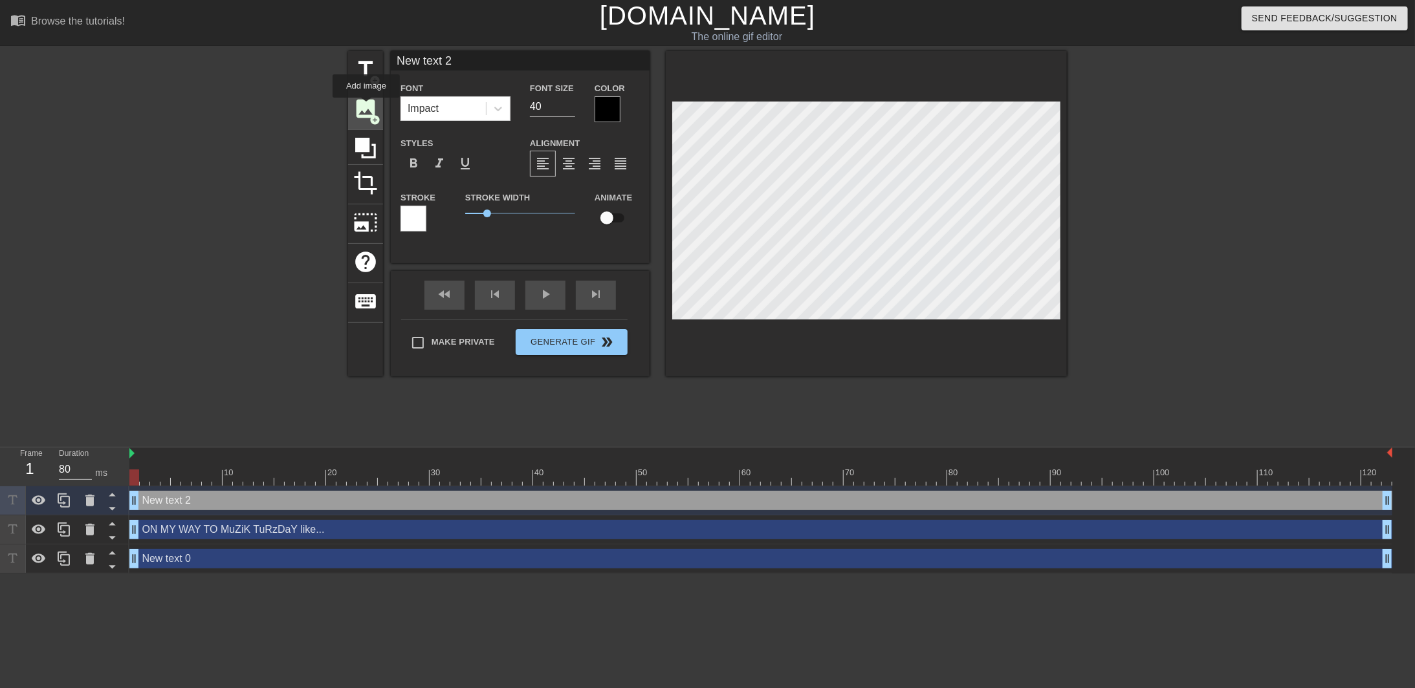
click at [368, 107] on span "image" at bounding box center [365, 108] width 25 height 25
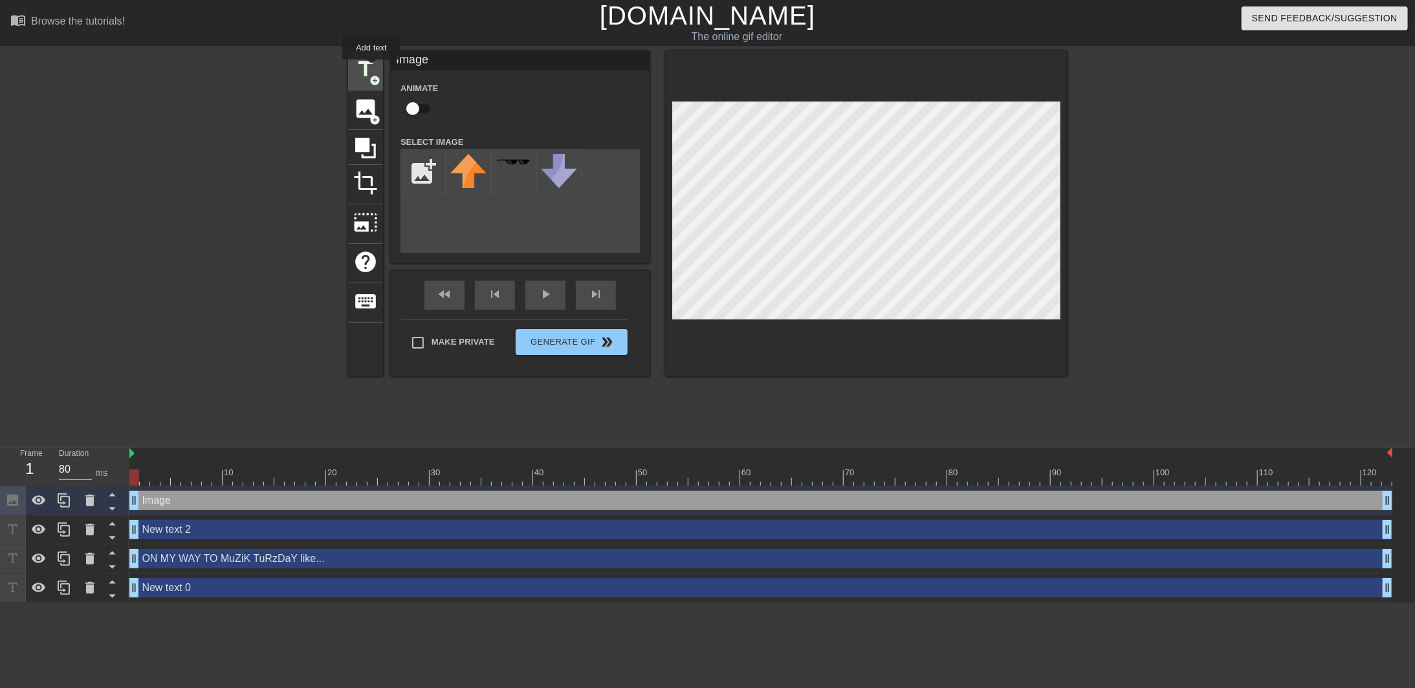
click at [371, 69] on span "title" at bounding box center [365, 69] width 25 height 25
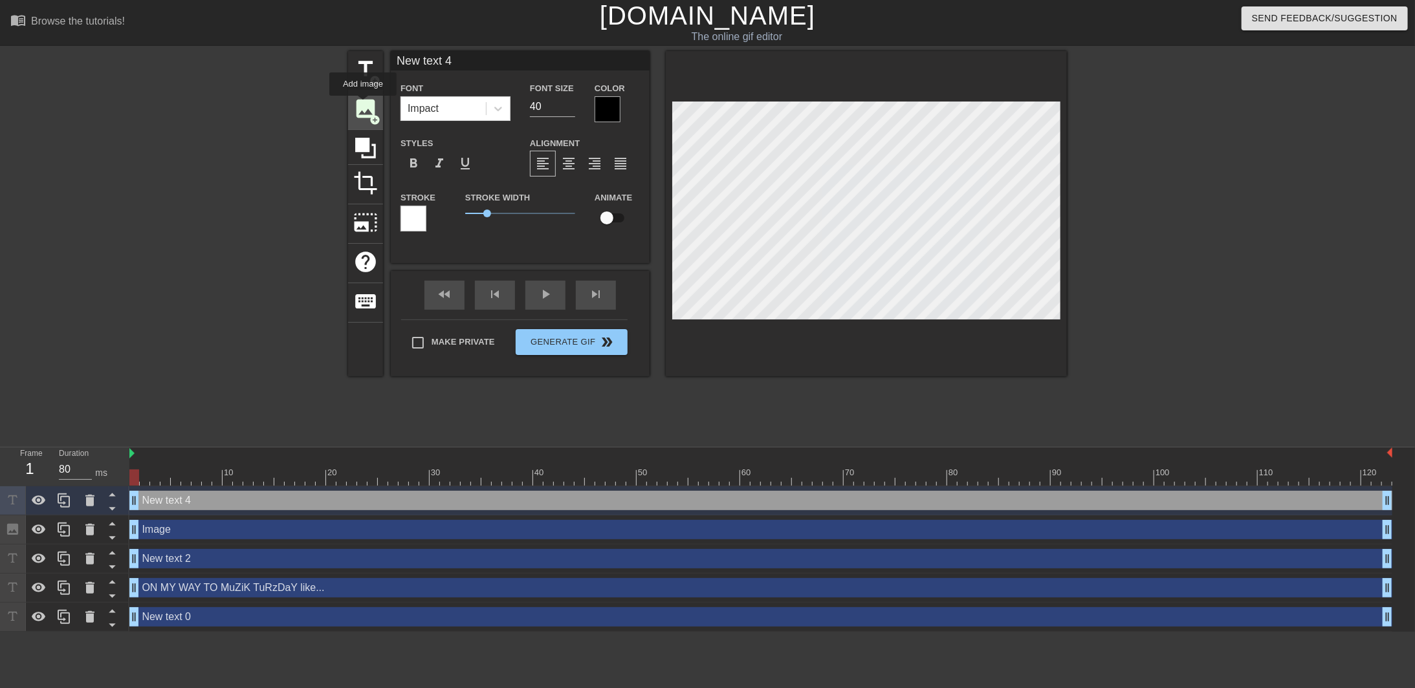
click at [363, 105] on span "image" at bounding box center [365, 108] width 25 height 25
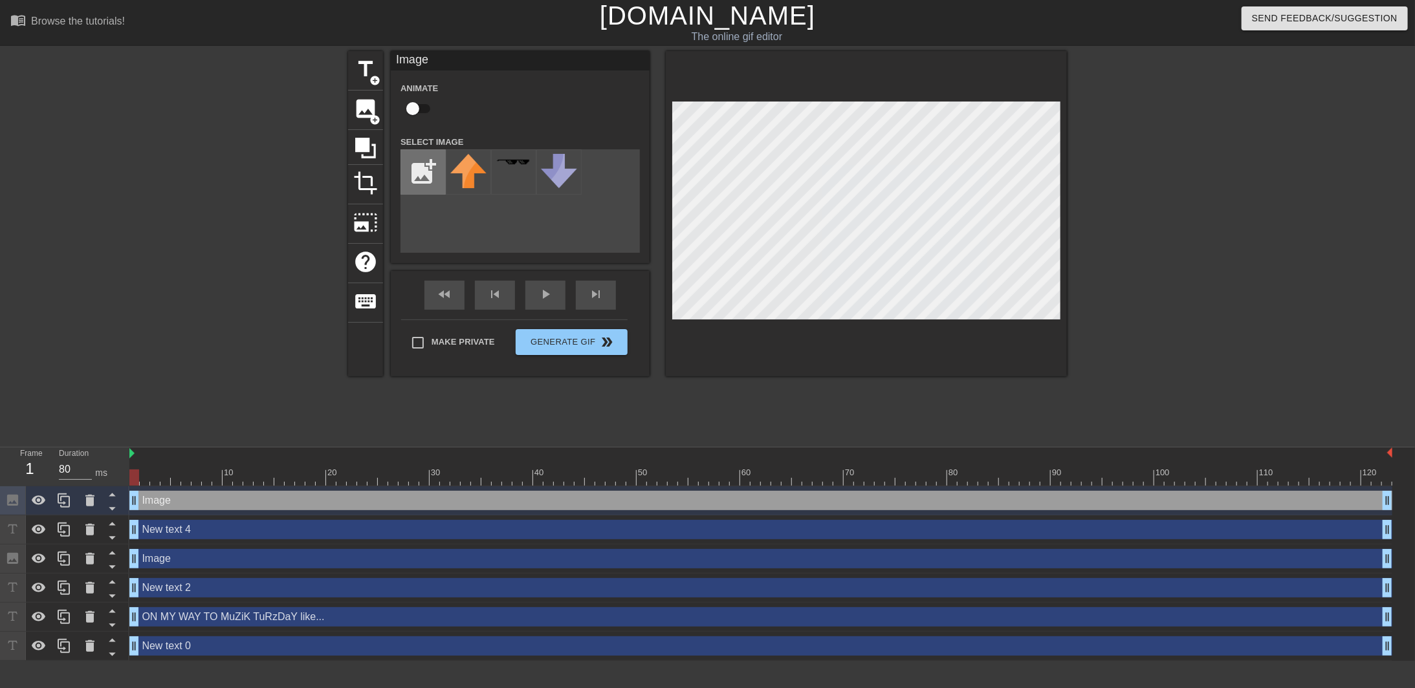
click at [416, 155] on input "file" at bounding box center [423, 172] width 44 height 44
click at [371, 83] on span "add_circle" at bounding box center [374, 80] width 11 height 11
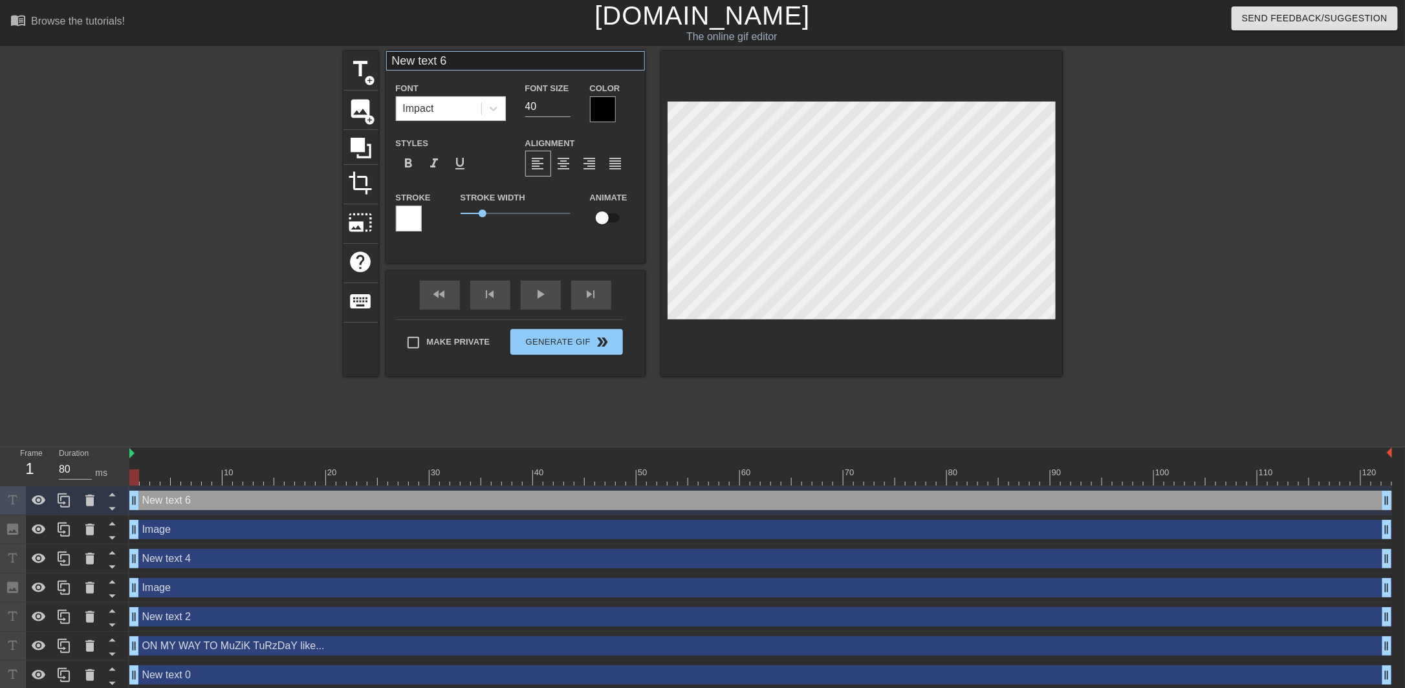
click at [582, 63] on div "title add_circle image add_circle crop photo_size_select_large help keyboard Ne…" at bounding box center [703, 213] width 719 height 325
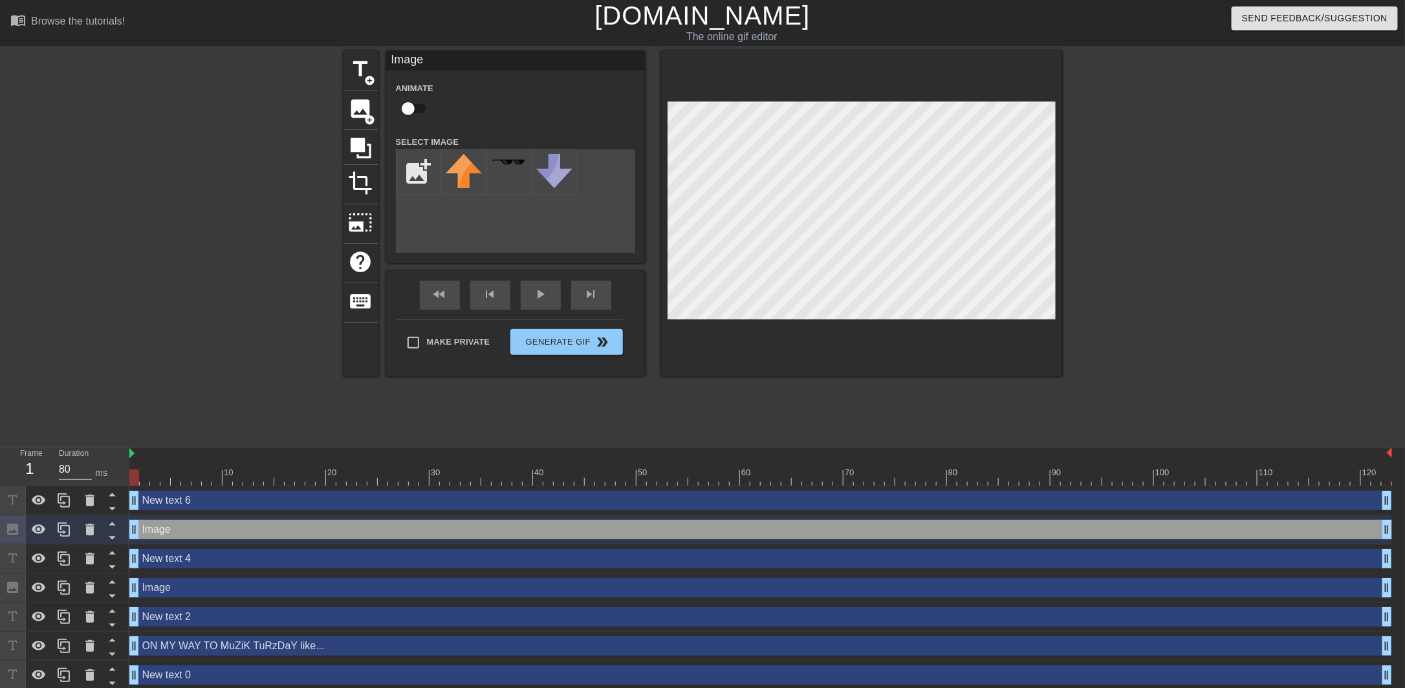
click at [266, 0] on html "menu_book Browse the tutorials! [DOMAIN_NAME] The online gif editor Send Feedba…" at bounding box center [702, 345] width 1405 height 690
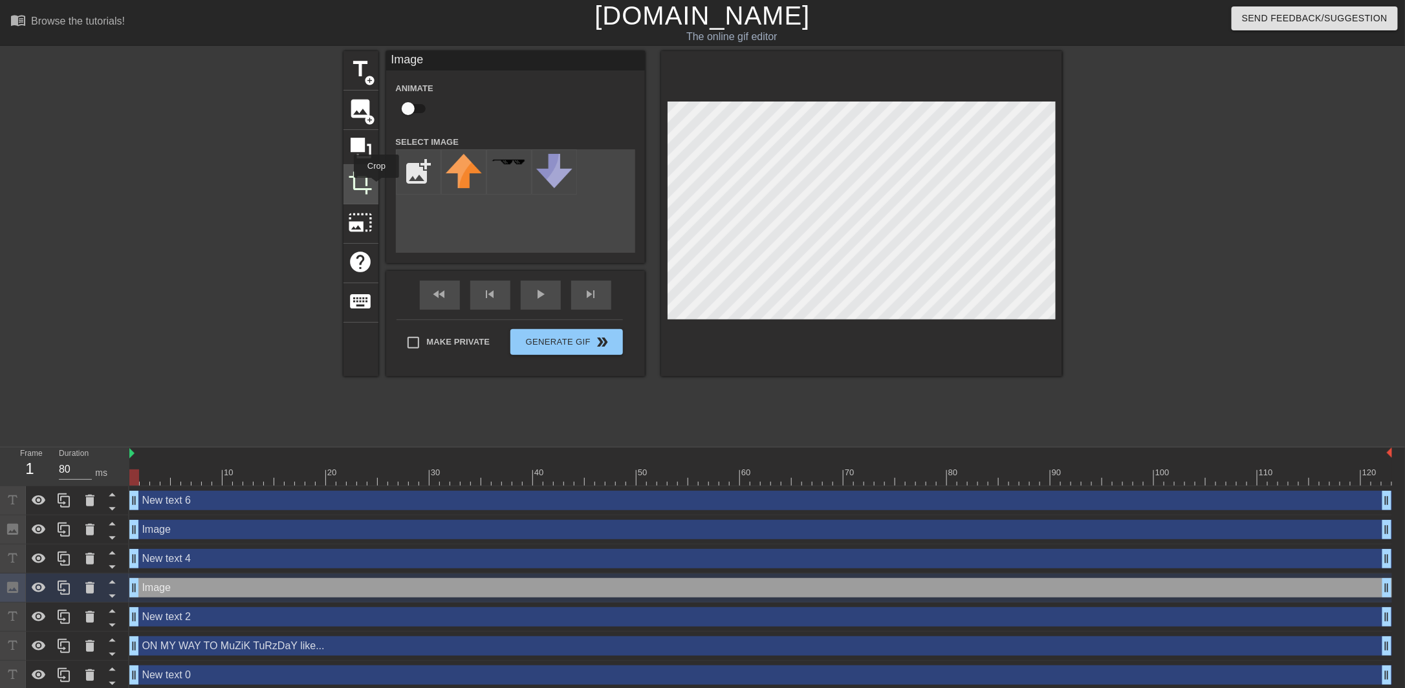
click at [358, 187] on div "title add_circle image add_circle crop photo_size_select_large help keyboard Im…" at bounding box center [703, 213] width 719 height 325
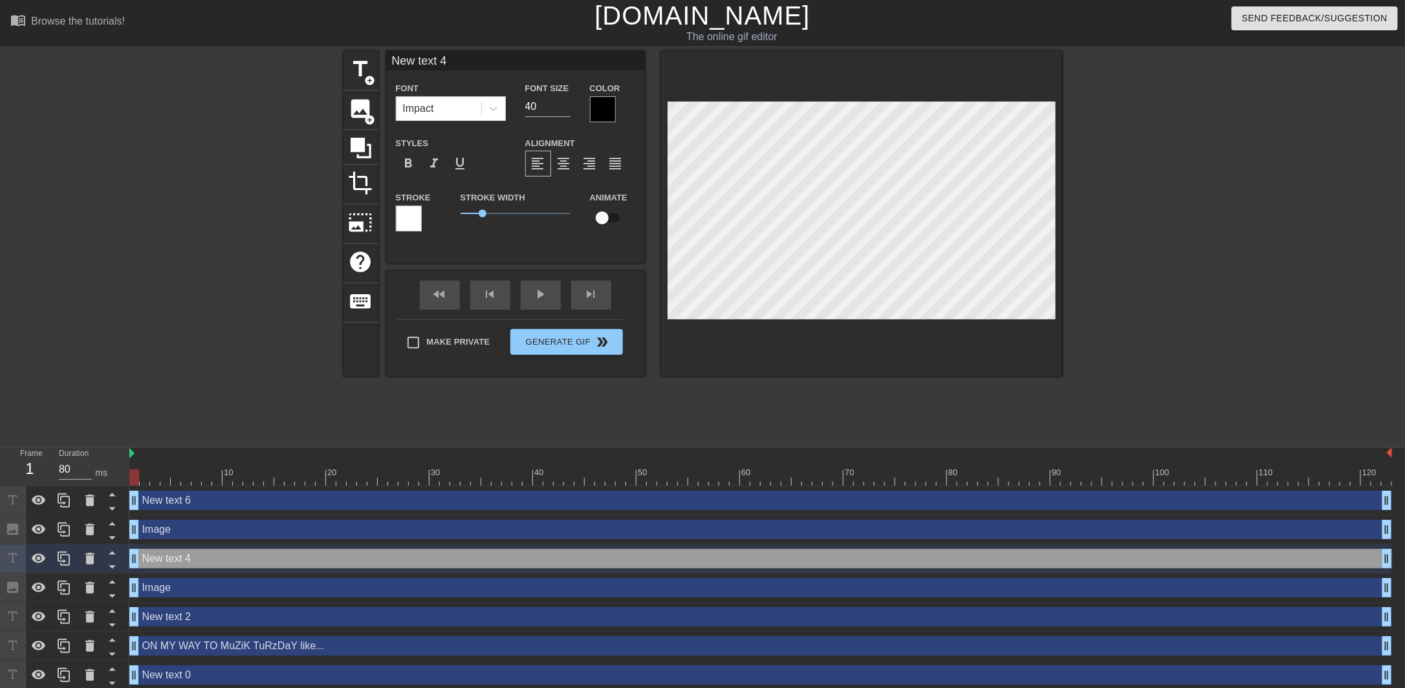
click at [283, 67] on div "title add_circle image add_circle crop photo_size_select_large help keyboard Ne…" at bounding box center [702, 245] width 1405 height 388
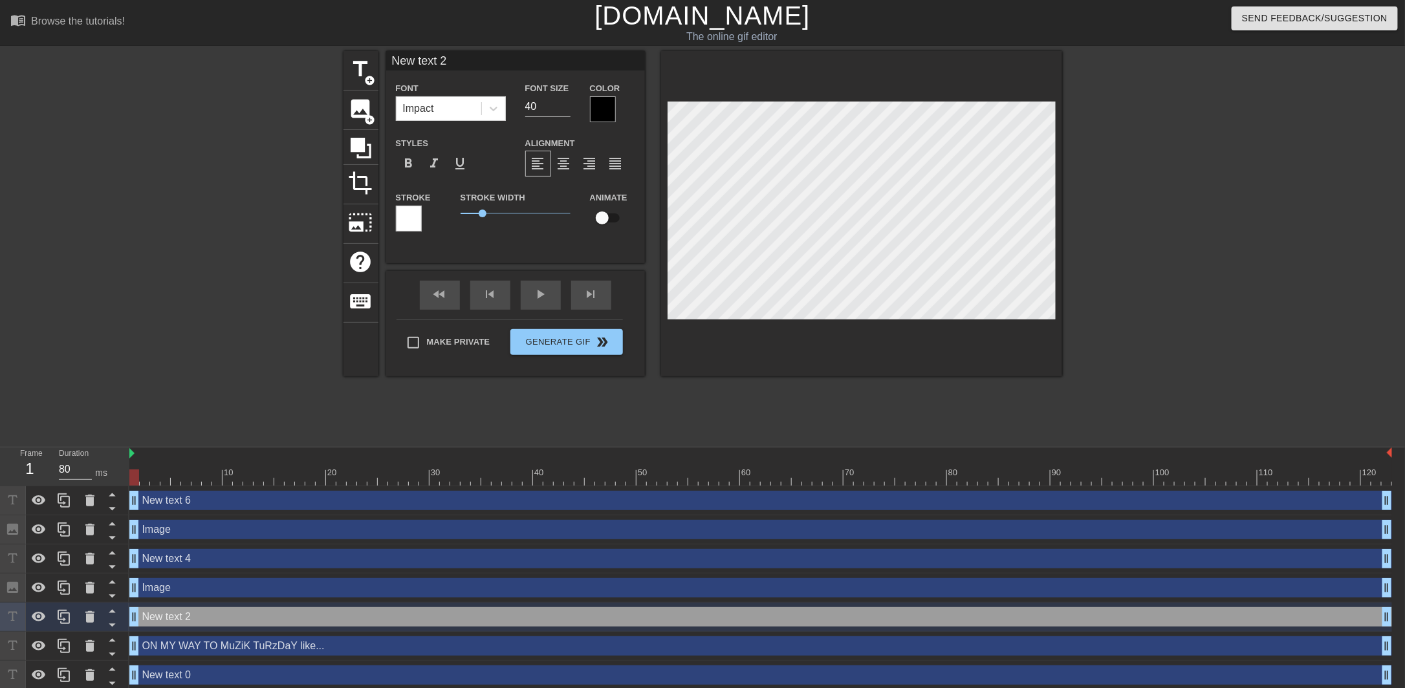
click at [338, 93] on div "title add_circle image add_circle crop photo_size_select_large help keyboard Ne…" at bounding box center [702, 245] width 1405 height 388
type input "New text 0"
type input "37"
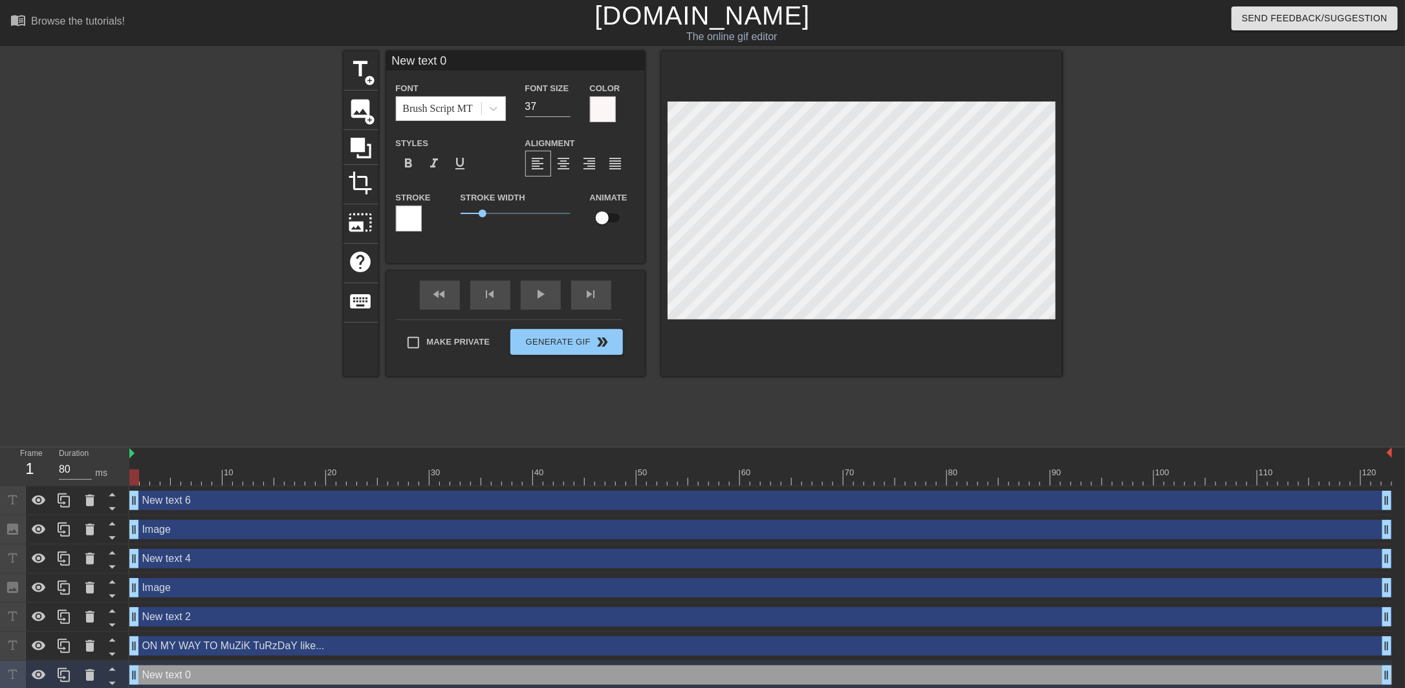
click at [487, 10] on div "menu_book Browse the tutorials! [DOMAIN_NAME] The online gif editor Send Feedba…" at bounding box center [702, 345] width 1405 height 690
click at [1334, 249] on div "title add_circle image add_circle crop photo_size_select_large help keyboard Ne…" at bounding box center [702, 245] width 1405 height 388
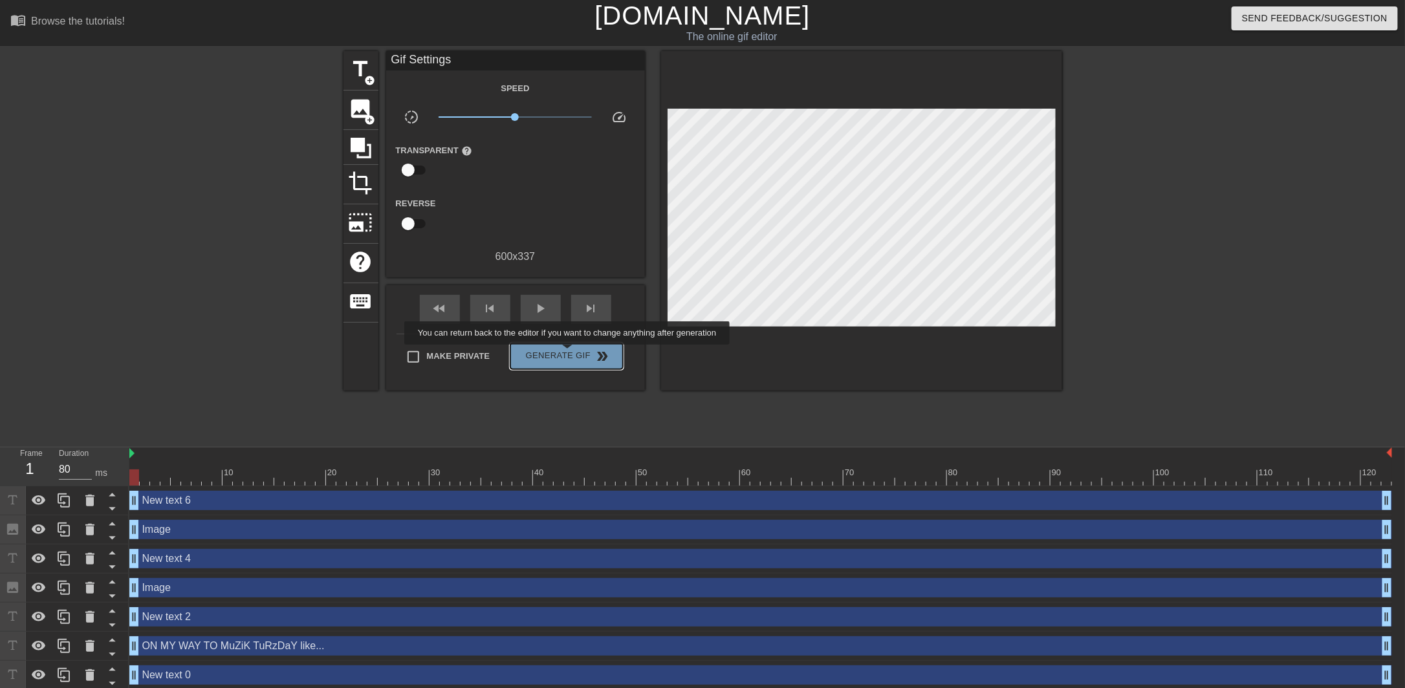
click at [569, 354] on span "Generate Gif double_arrow" at bounding box center [567, 357] width 102 height 16
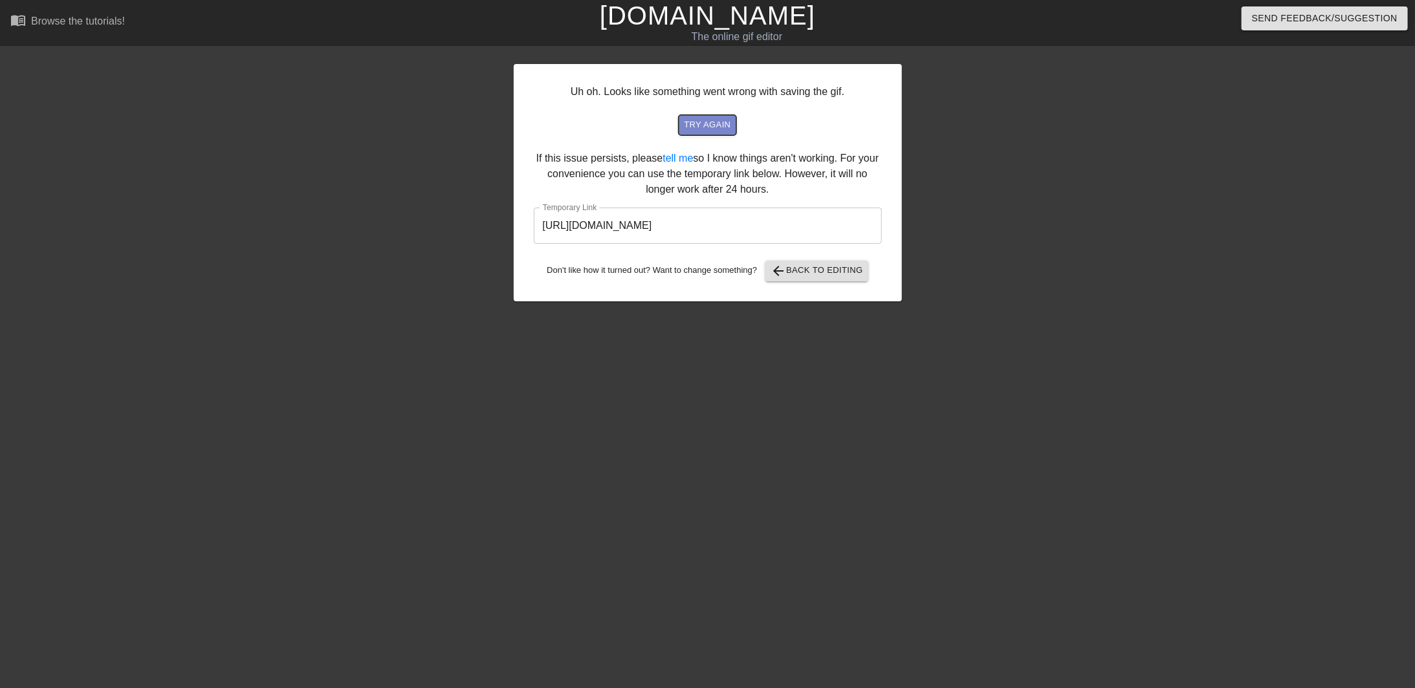
click at [715, 128] on span "try again" at bounding box center [707, 125] width 47 height 15
